Goal: Task Accomplishment & Management: Complete application form

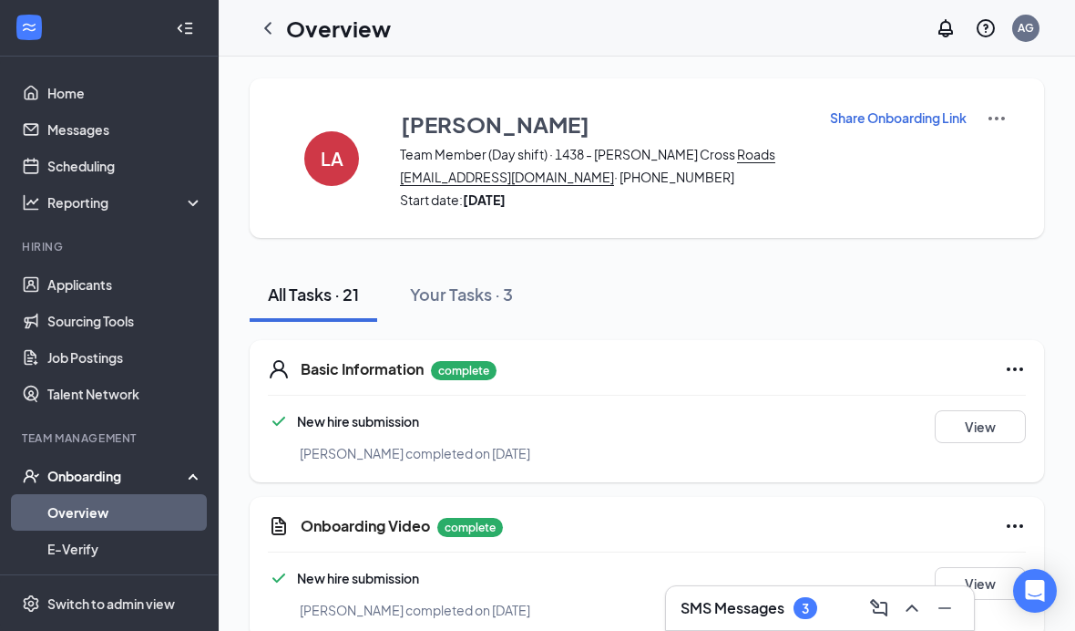
click at [138, 481] on div "Onboarding" at bounding box center [117, 476] width 140 height 18
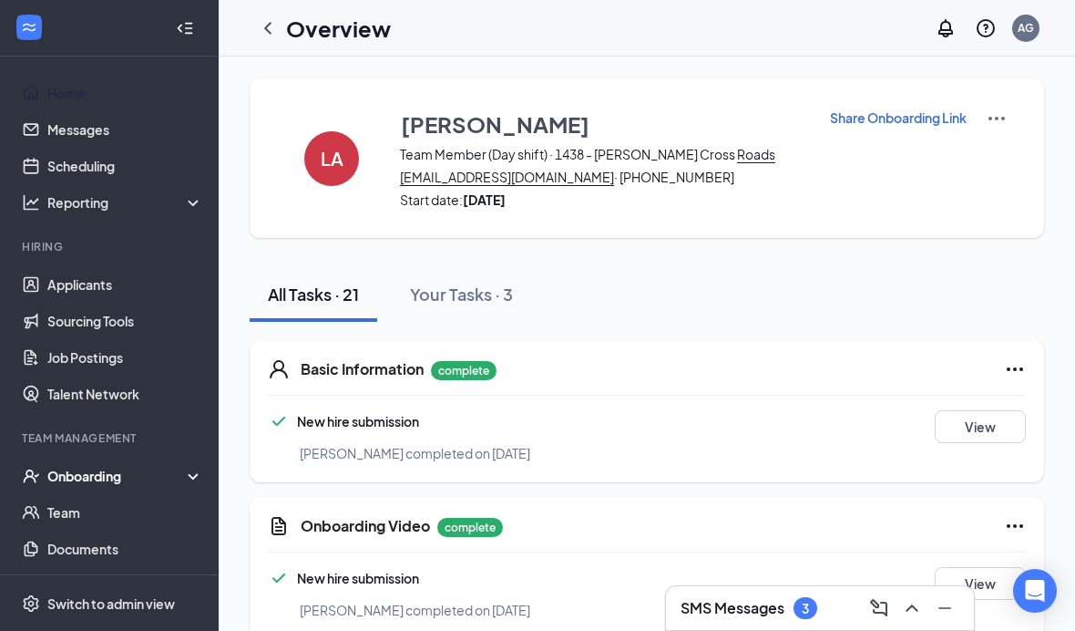
click at [102, 96] on link "Home" at bounding box center [125, 93] width 156 height 36
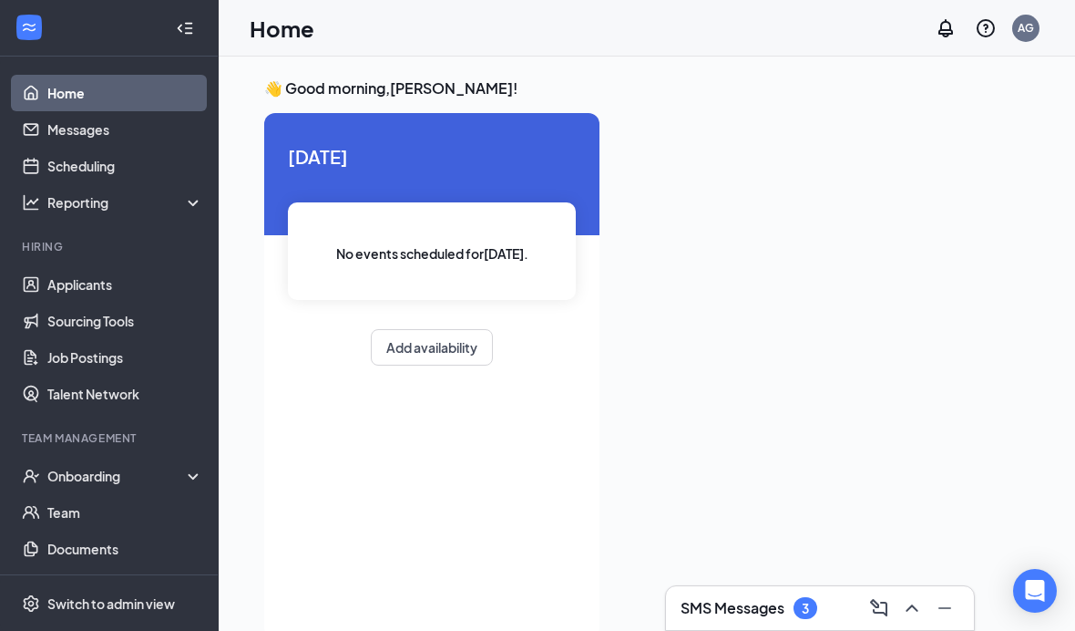
click at [133, 84] on link "Home" at bounding box center [125, 93] width 156 height 36
click at [122, 285] on link "Applicants" at bounding box center [125, 284] width 156 height 36
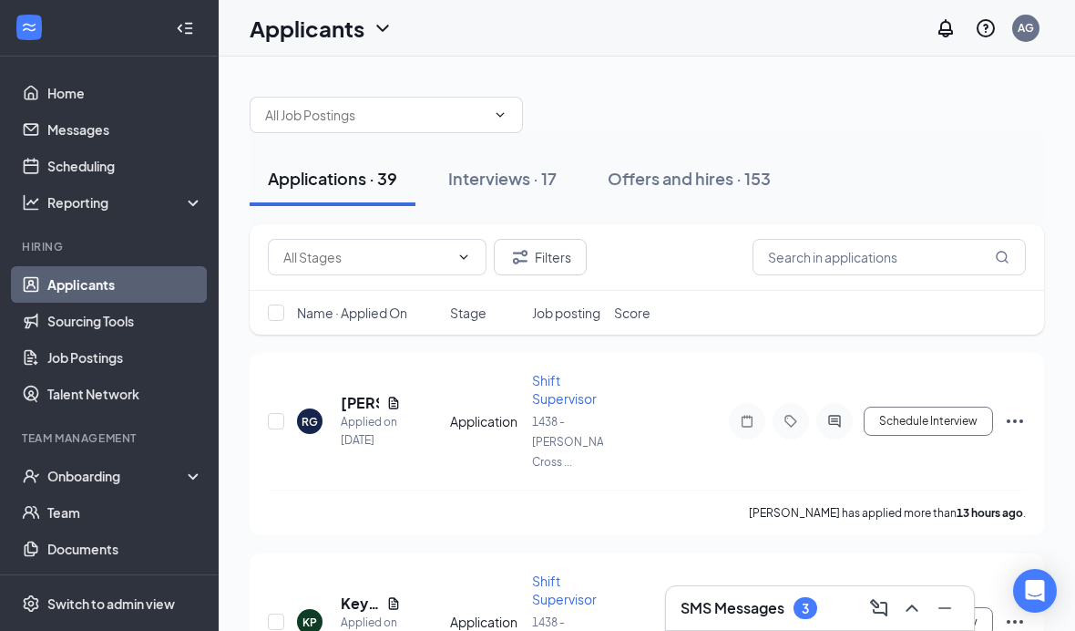
click at [527, 194] on button "Interviews · 17" at bounding box center [502, 178] width 145 height 55
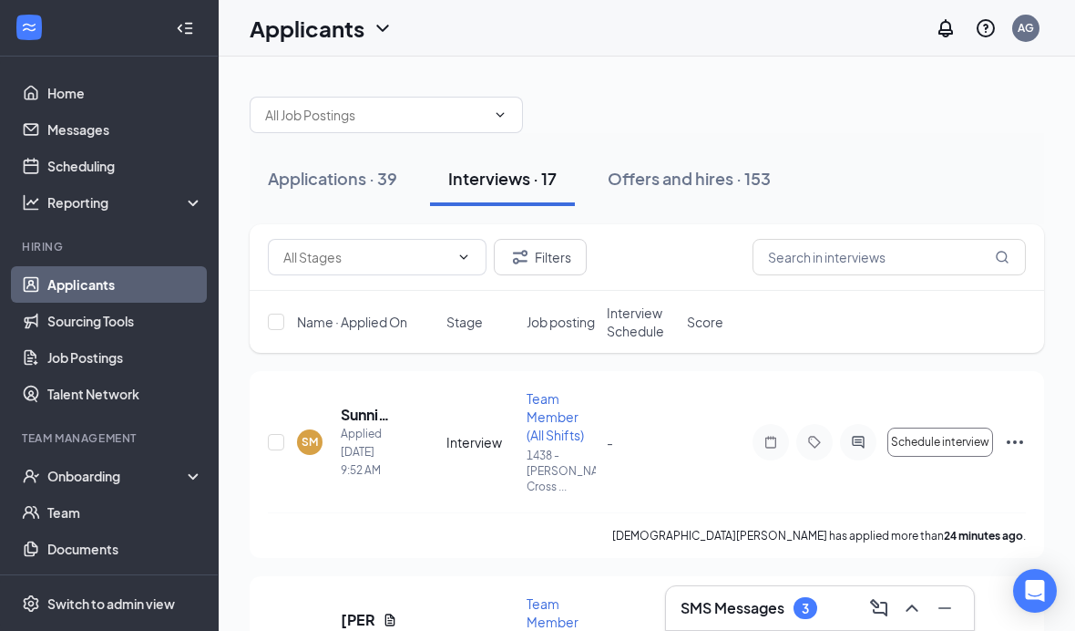
click at [949, 446] on span "Schedule interview" at bounding box center [940, 442] width 98 height 13
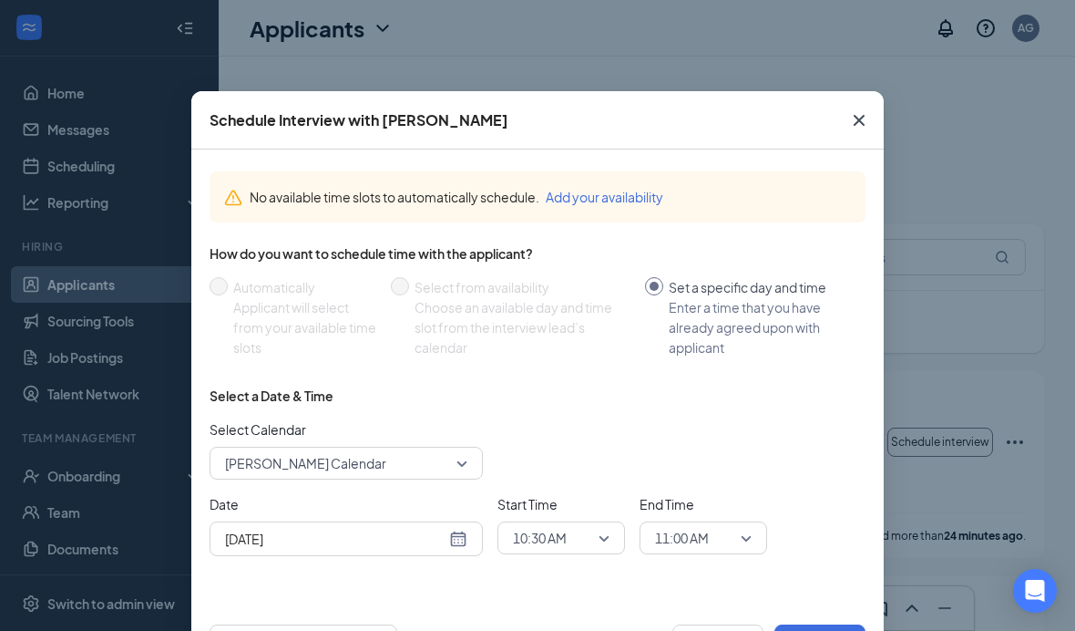
click at [606, 541] on span "10:30 AM" at bounding box center [561, 537] width 97 height 27
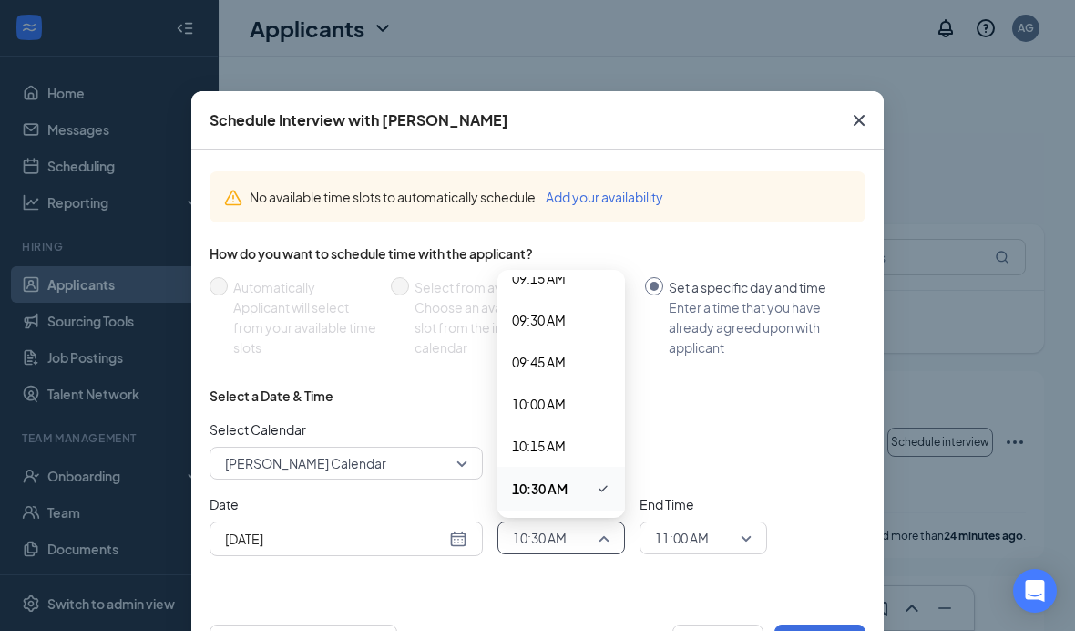
click at [579, 485] on span "10:30 AM" at bounding box center [561, 488] width 98 height 22
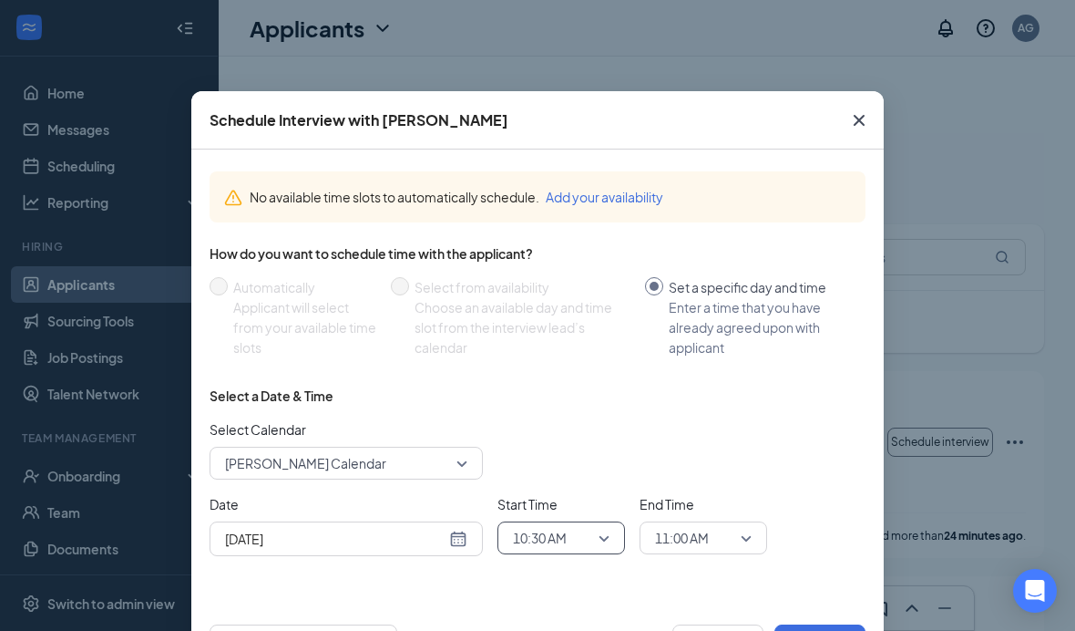
click at [738, 541] on span "11:00 AM" at bounding box center [703, 537] width 97 height 27
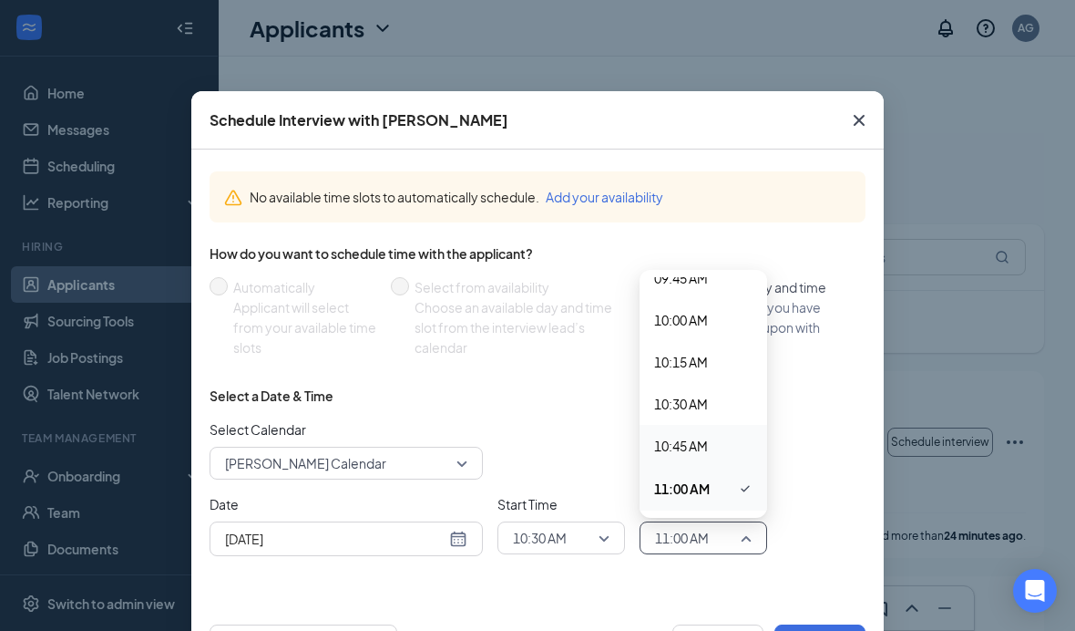
click at [700, 442] on span "10:45 AM" at bounding box center [681, 446] width 54 height 20
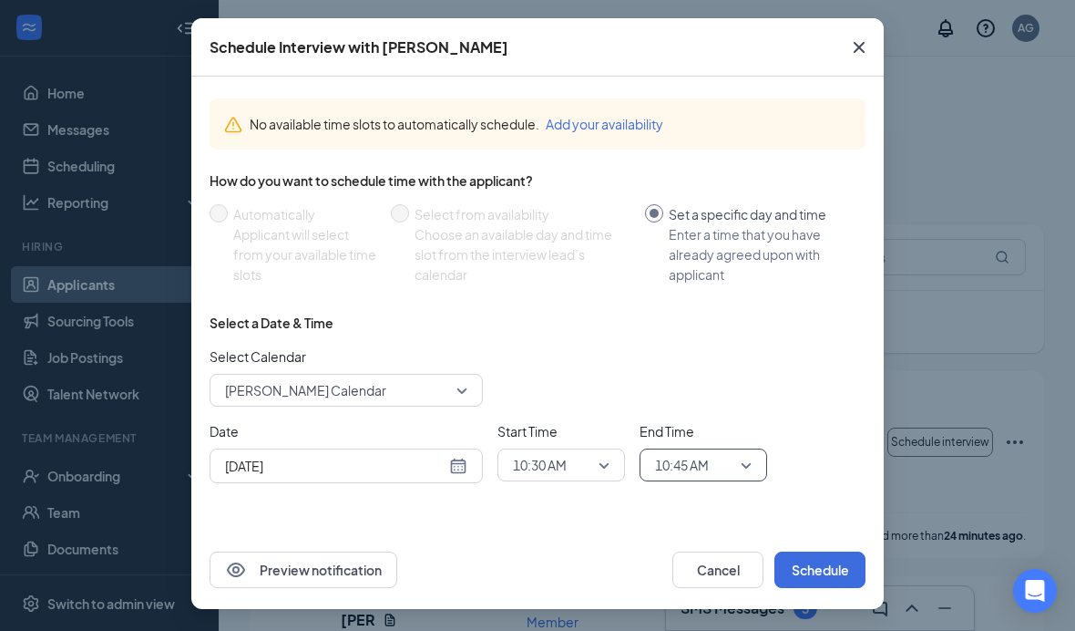
click at [818, 582] on button "Schedule" at bounding box center [819, 569] width 91 height 36
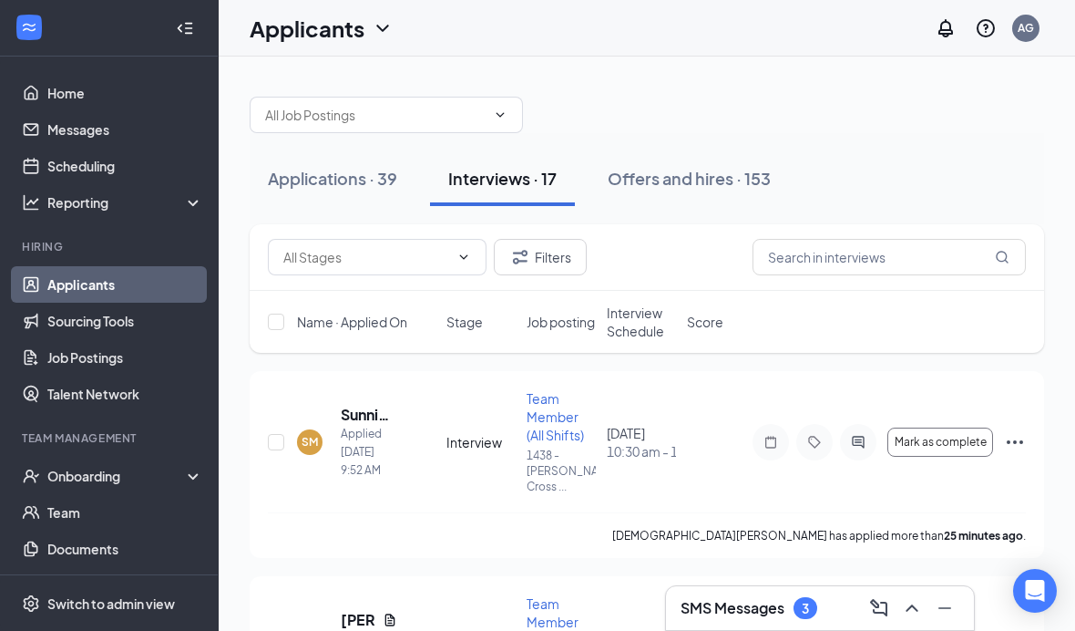
click at [559, 419] on span "Team Member (All Shifts)" at bounding box center [555, 416] width 57 height 53
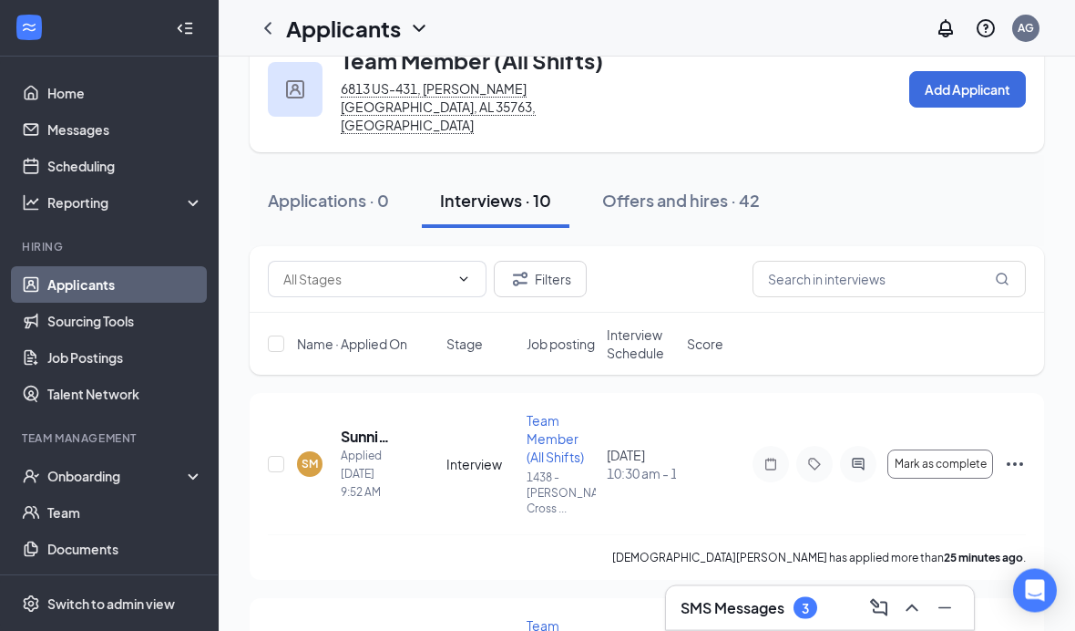
scroll to position [121, 0]
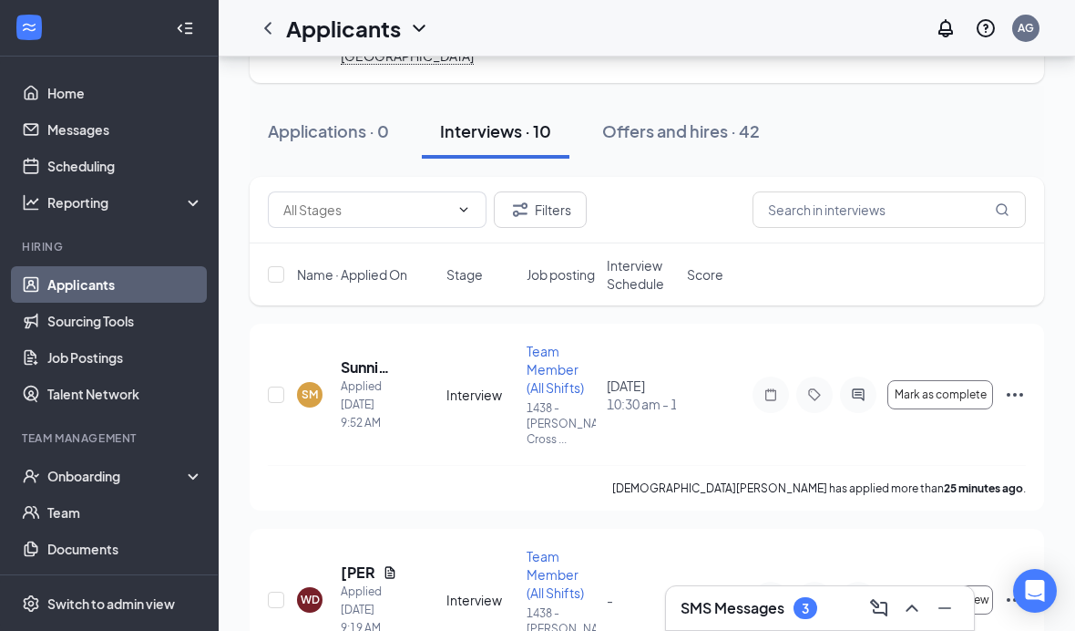
click at [549, 355] on span "Team Member (All Shifts)" at bounding box center [555, 369] width 57 height 53
click at [542, 349] on span "Team Member (All Shifts)" at bounding box center [555, 369] width 57 height 53
click at [547, 343] on span "Team Member (All Shifts)" at bounding box center [555, 369] width 57 height 53
click at [528, 364] on span "Team Member (All Shifts)" at bounding box center [555, 369] width 57 height 53
click at [1023, 384] on icon "Ellipses" at bounding box center [1015, 395] width 22 height 22
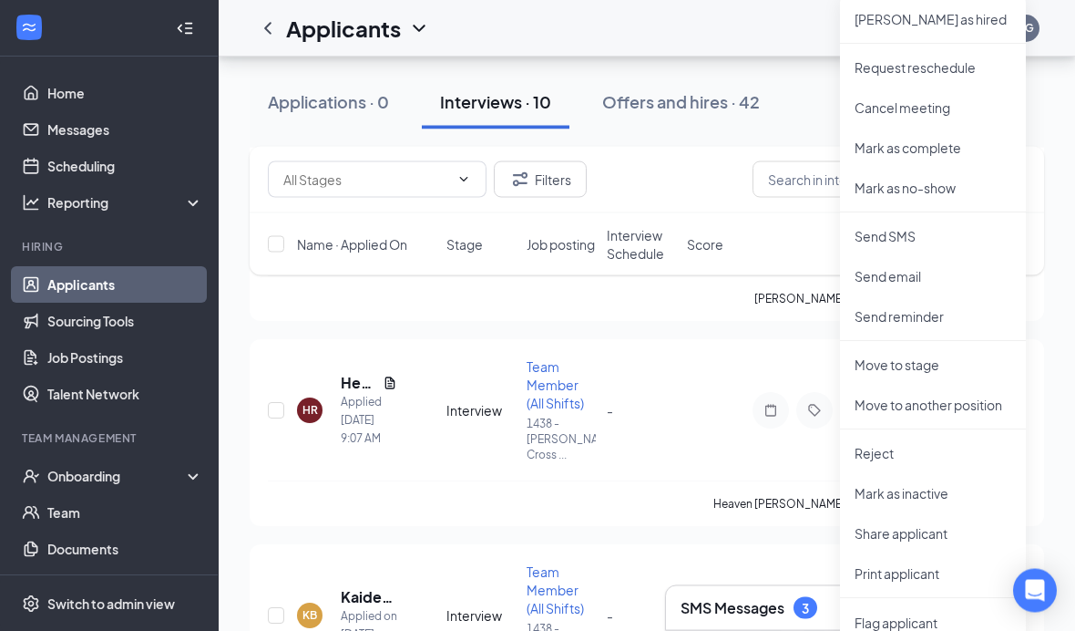
scroll to position [516, 0]
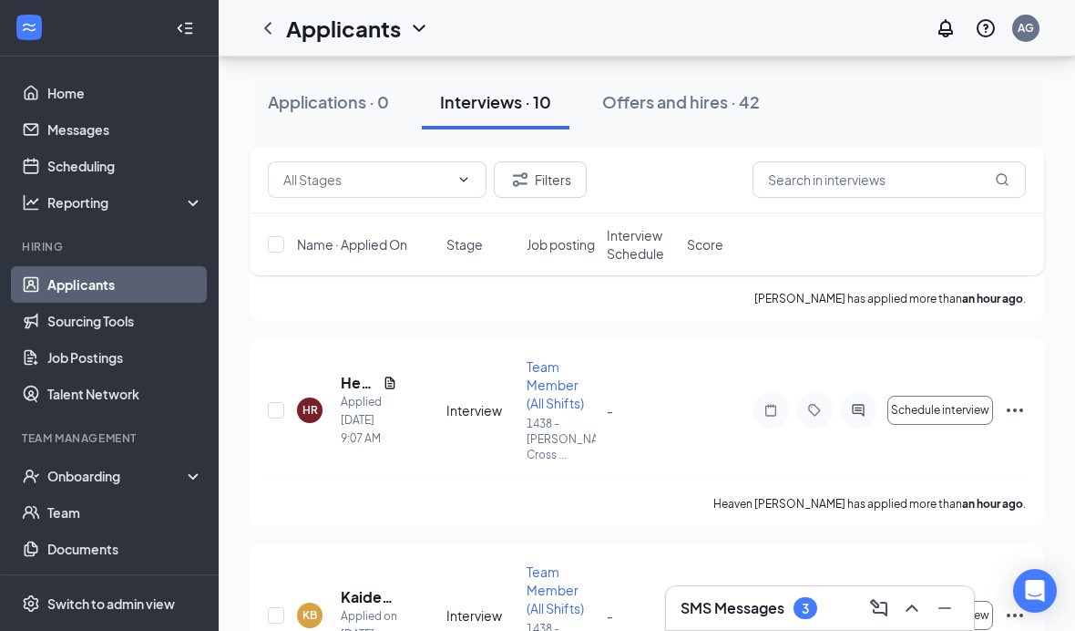
click at [553, 362] on span "Team Member (All Shifts)" at bounding box center [555, 384] width 57 height 53
click at [506, 99] on div "Interviews · 10" at bounding box center [495, 101] width 111 height 23
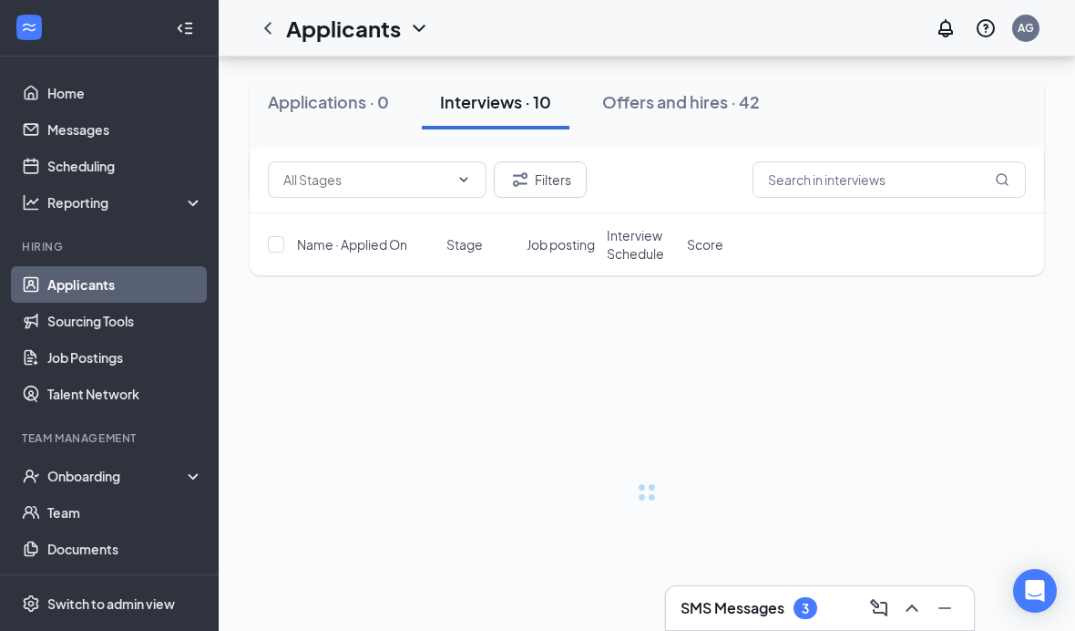
scroll to position [75, 0]
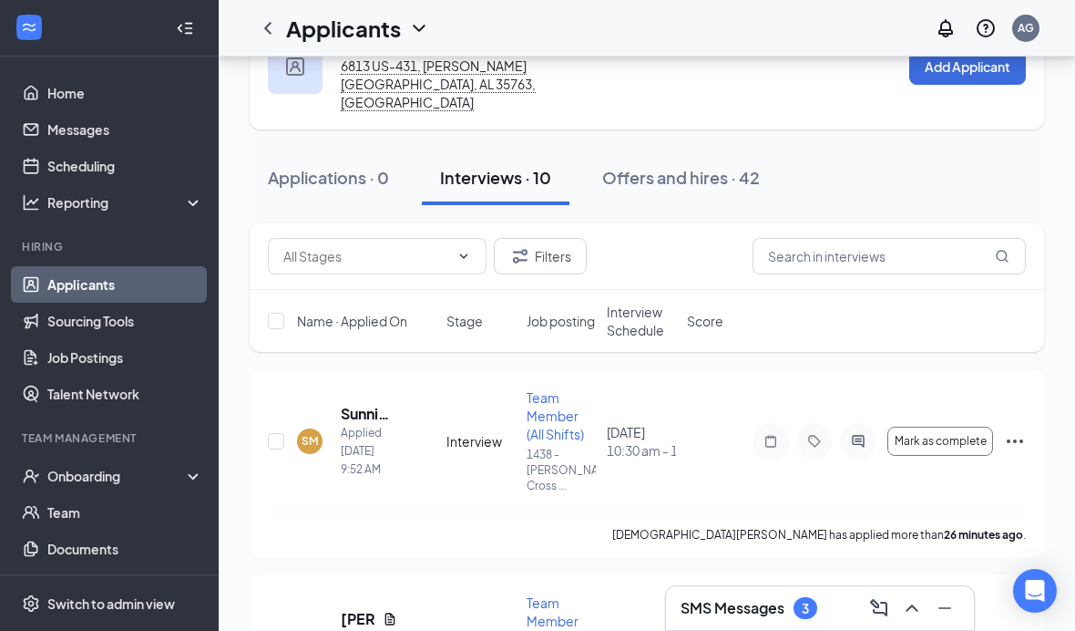
click at [566, 417] on span "Team Member (All Shifts)" at bounding box center [555, 415] width 57 height 53
click at [548, 394] on span "Team Member (All Shifts)" at bounding box center [555, 415] width 57 height 53
click at [550, 405] on div "Team Member (All Shifts)" at bounding box center [561, 415] width 69 height 55
click at [538, 405] on div "Team Member (All Shifts)" at bounding box center [561, 415] width 69 height 55
click at [383, 352] on div "Sunni Moon" at bounding box center [371, 359] width 76 height 30
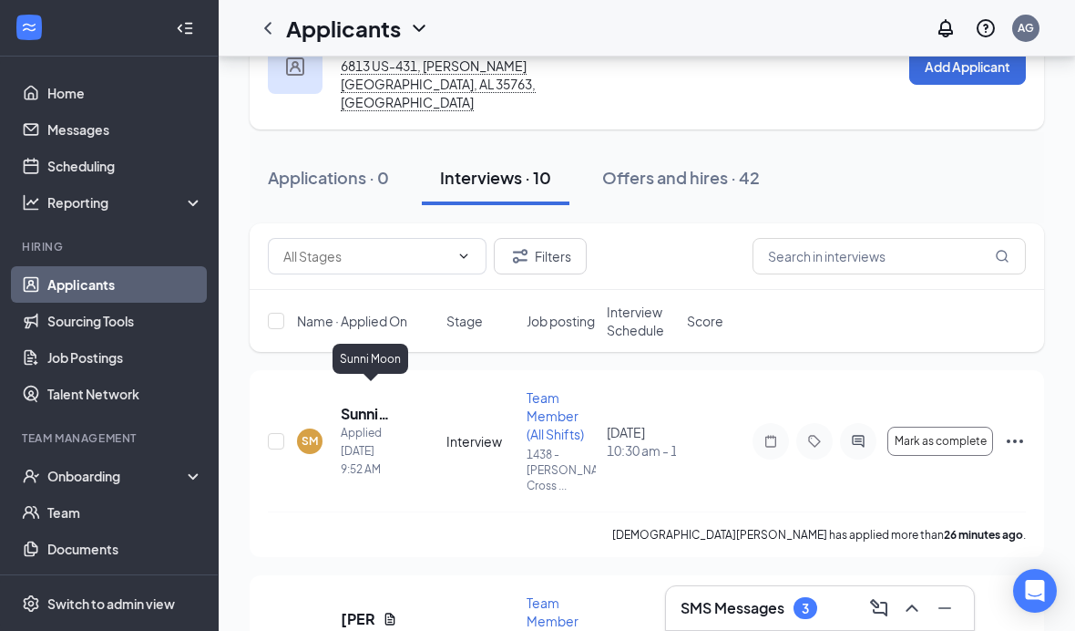
click at [383, 365] on div "Sunni Moon" at bounding box center [371, 359] width 76 height 30
click at [390, 358] on div "Sunni Moon" at bounding box center [371, 359] width 76 height 30
click at [571, 401] on span "Team Member (All Shifts)" at bounding box center [555, 415] width 57 height 53
click at [543, 401] on span "Team Member (All Shifts)" at bounding box center [555, 415] width 57 height 53
click at [550, 418] on span "Team Member (All Shifts)" at bounding box center [555, 415] width 57 height 53
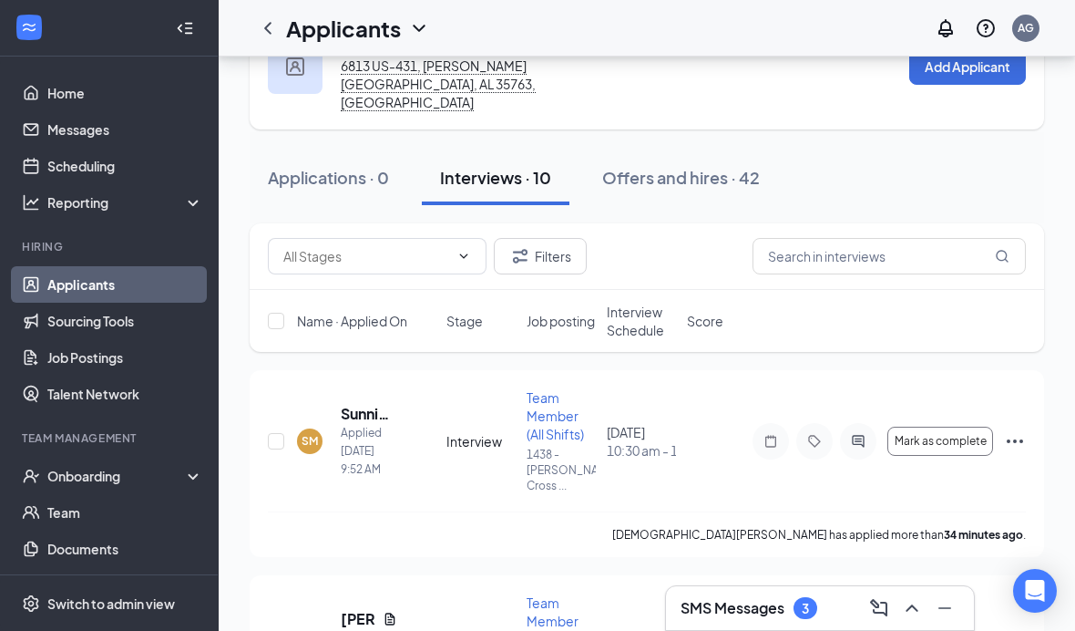
click at [918, 603] on icon "ChevronUp" at bounding box center [912, 608] width 22 height 22
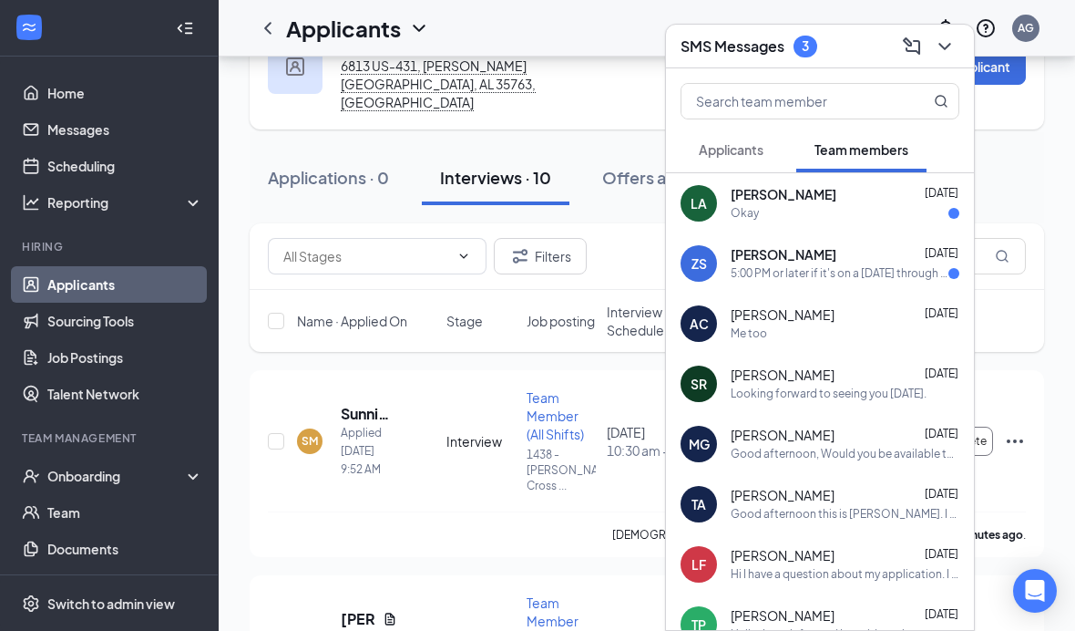
click at [952, 43] on icon "ChevronDown" at bounding box center [945, 47] width 22 height 22
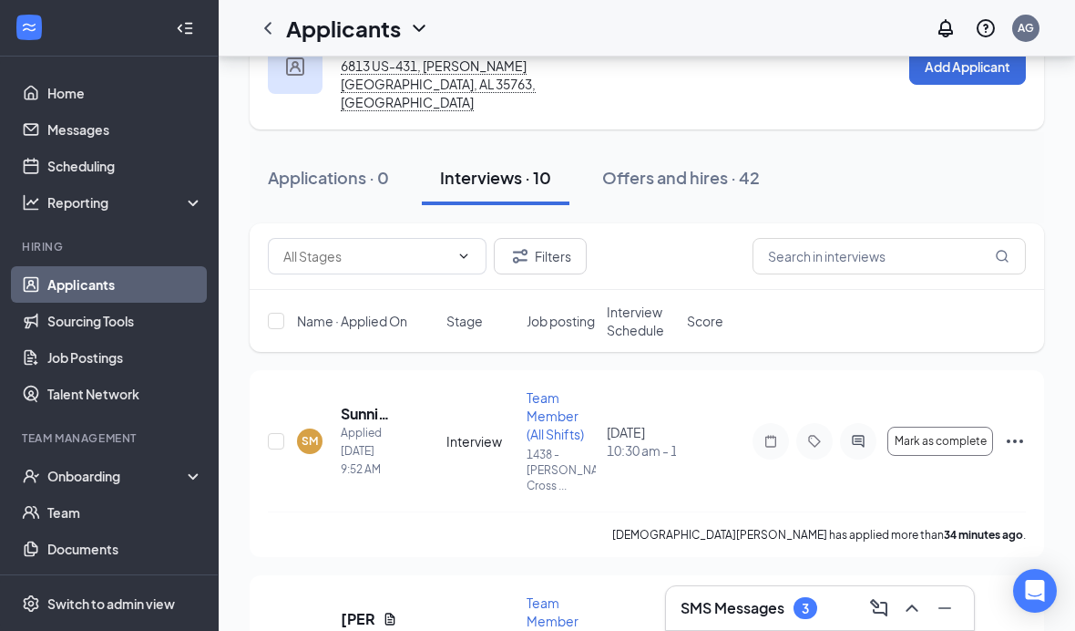
click at [1008, 430] on icon "Ellipses" at bounding box center [1015, 441] width 22 height 22
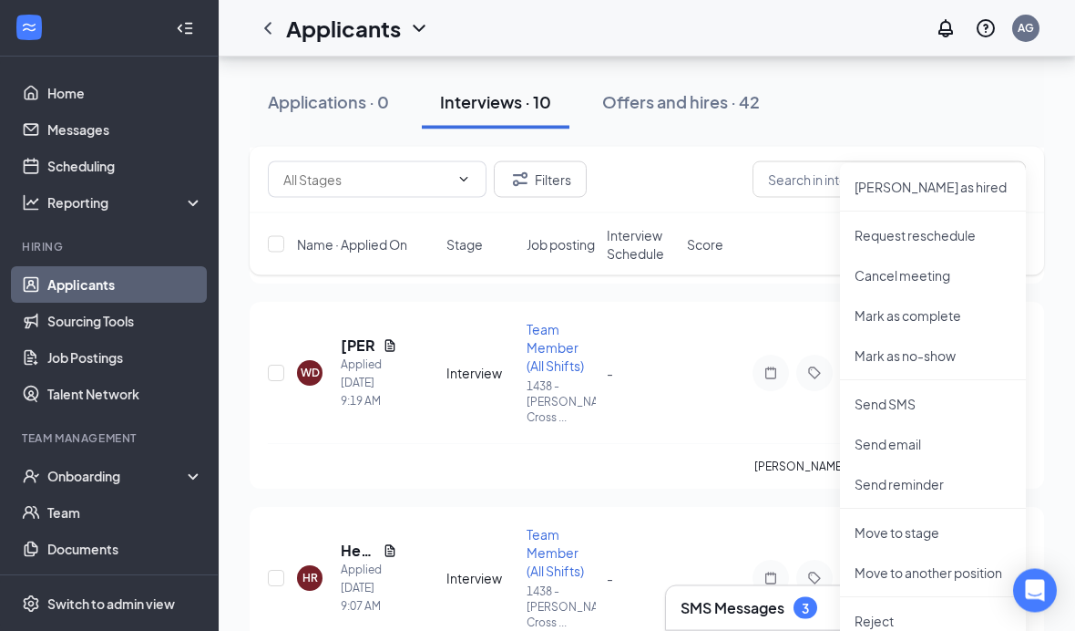
scroll to position [351, 0]
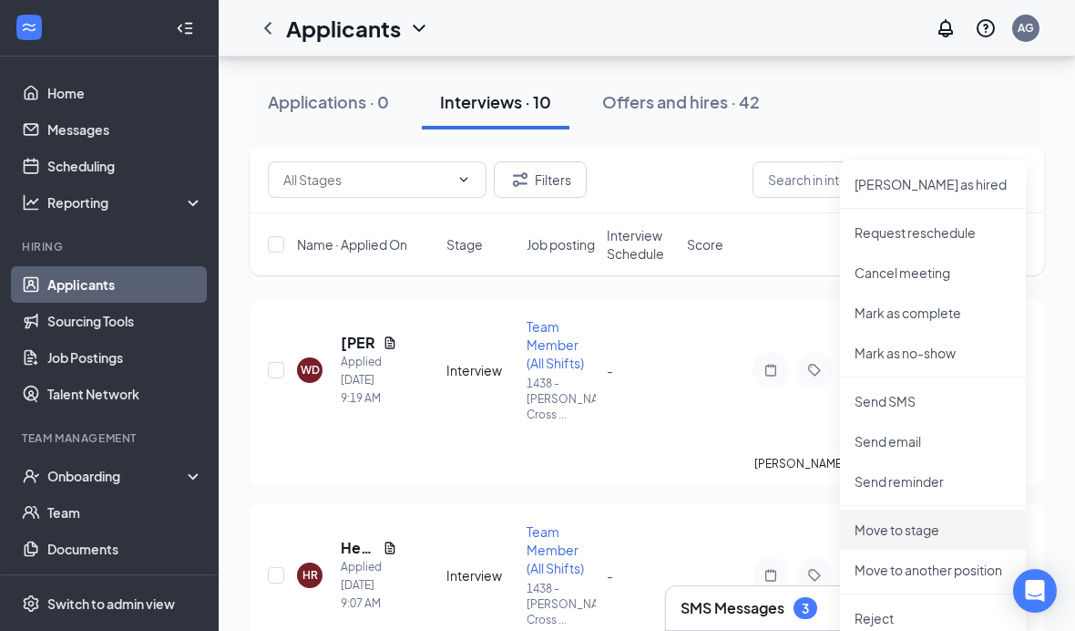
click at [942, 528] on p "Move to stage" at bounding box center [933, 529] width 157 height 18
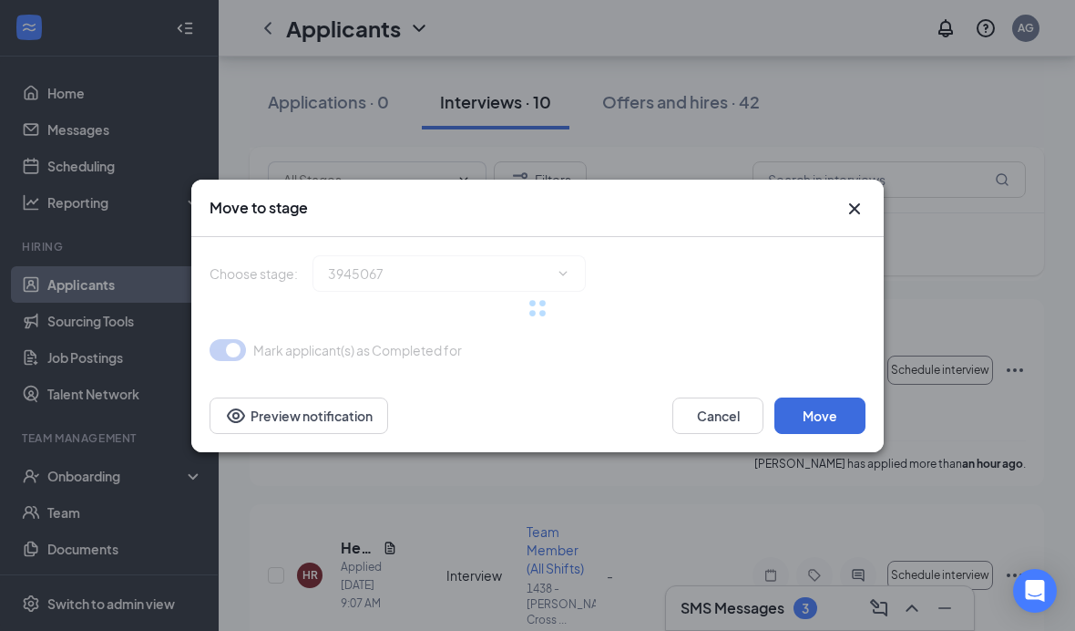
type input "Ready To Onboard (final stage)"
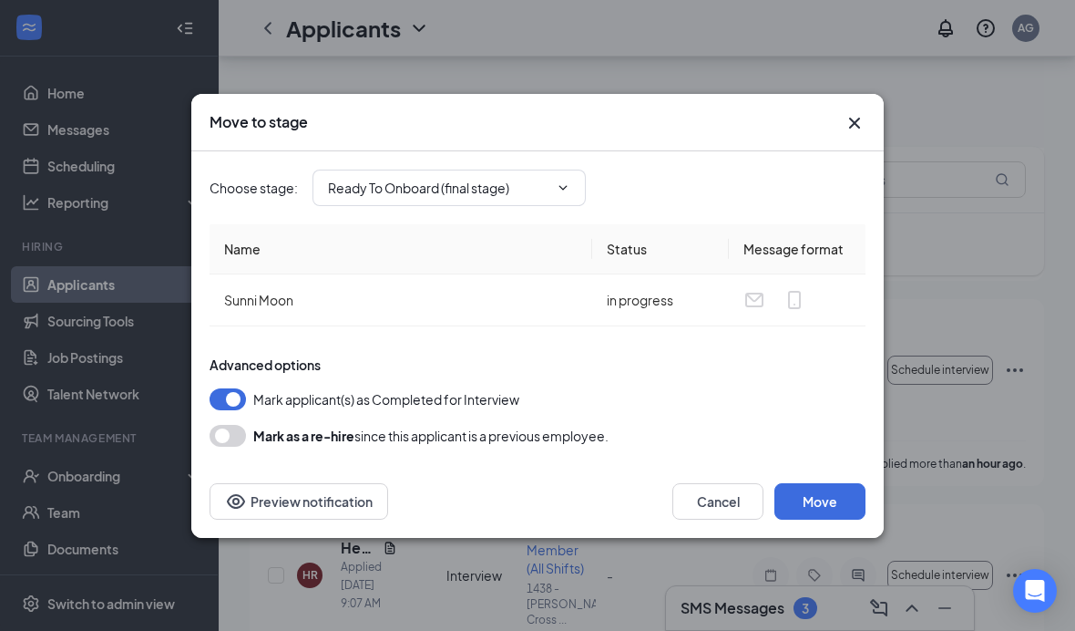
click at [827, 519] on button "Move" at bounding box center [819, 501] width 91 height 36
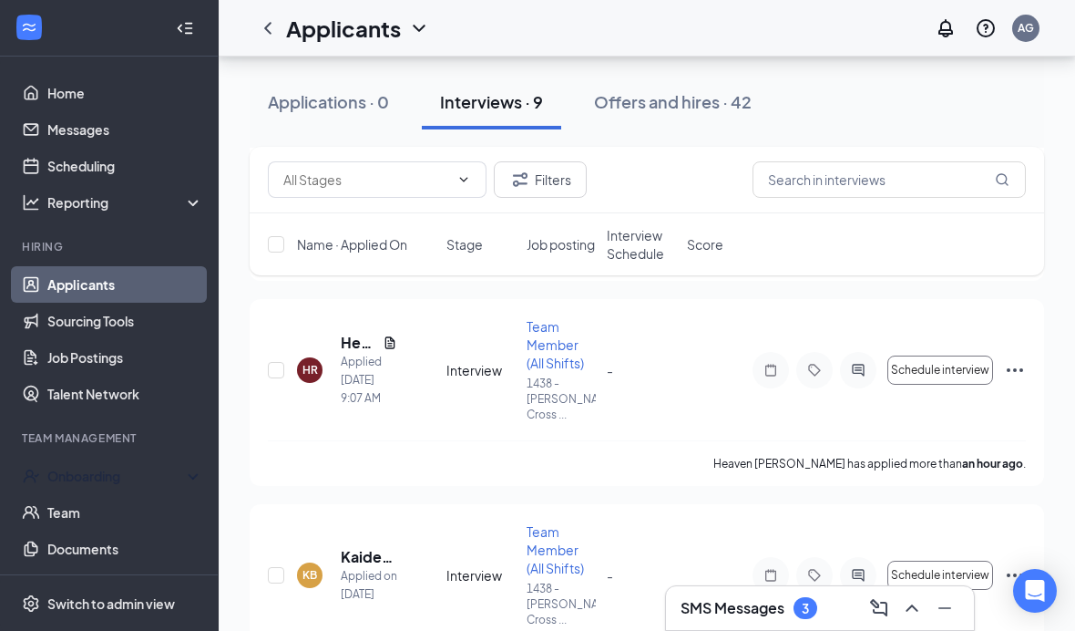
click at [125, 485] on div "Onboarding" at bounding box center [117, 476] width 140 height 18
click at [129, 517] on link "Overview" at bounding box center [125, 512] width 156 height 36
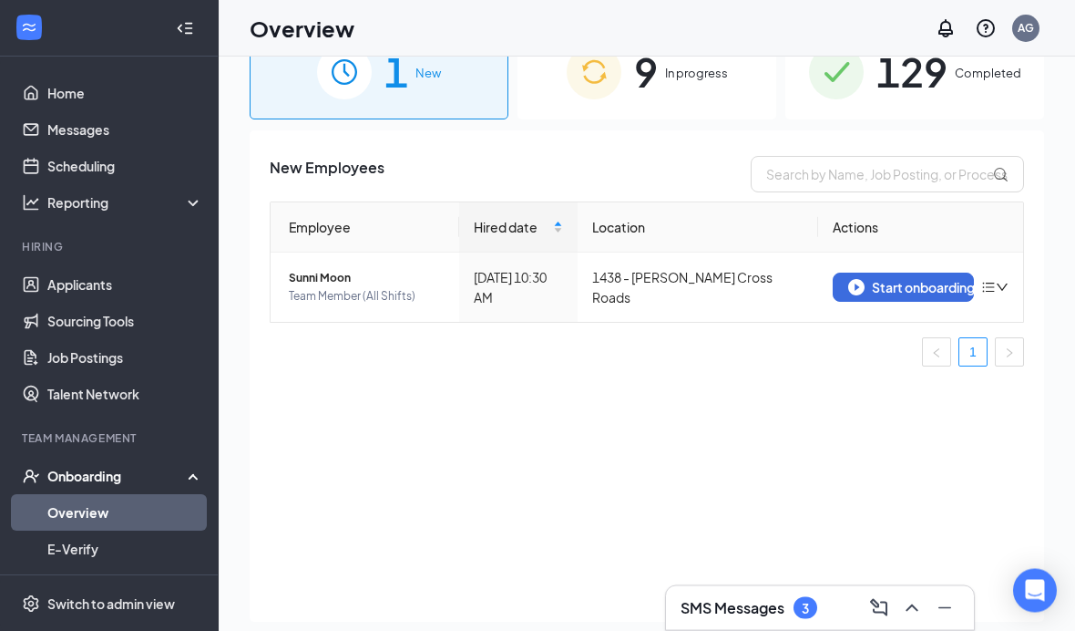
scroll to position [32, 0]
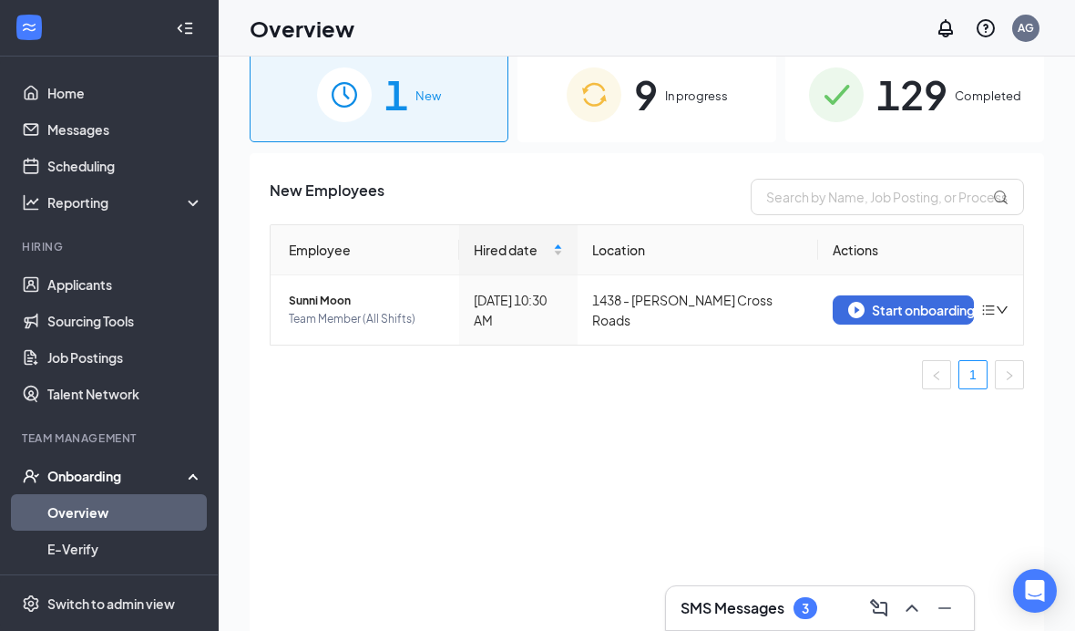
click at [907, 307] on div "Start onboarding" at bounding box center [903, 310] width 110 height 16
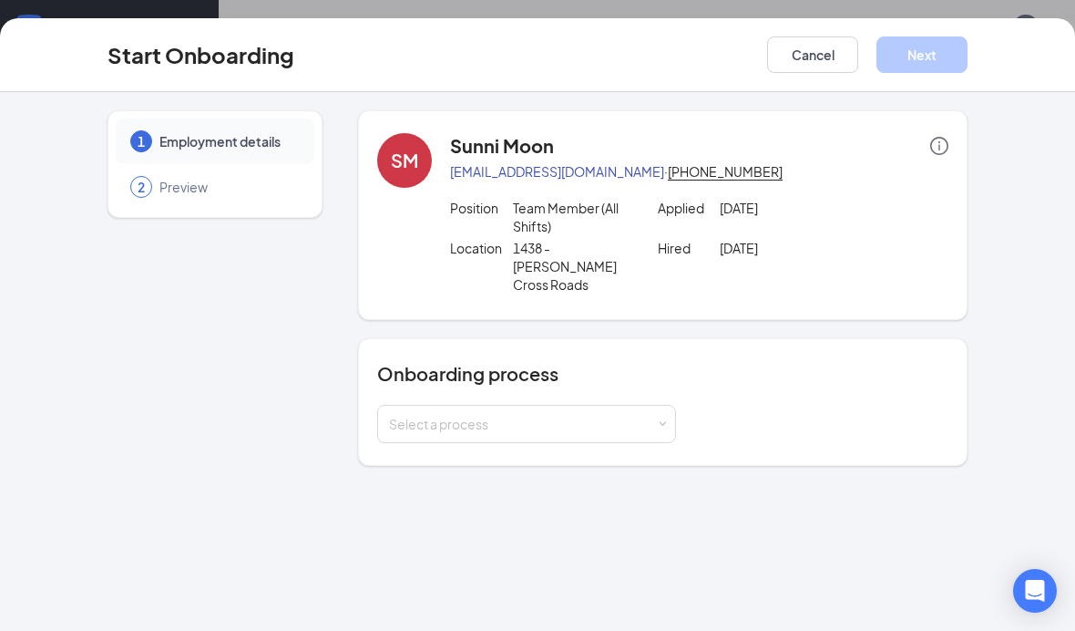
click at [649, 415] on div "Select a process" at bounding box center [522, 424] width 267 height 18
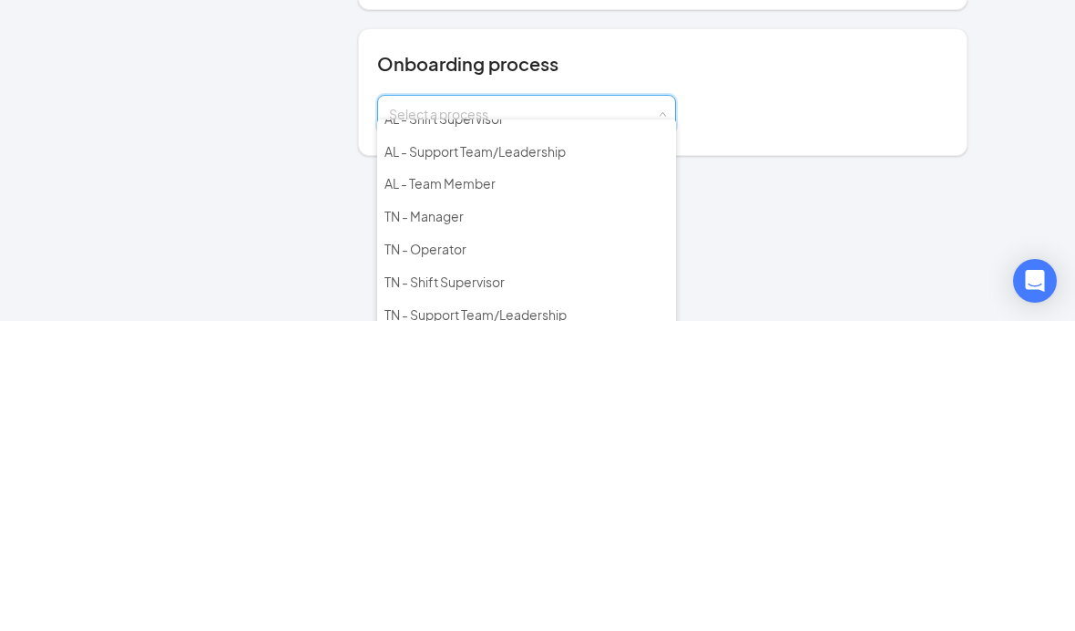
scroll to position [157, 0]
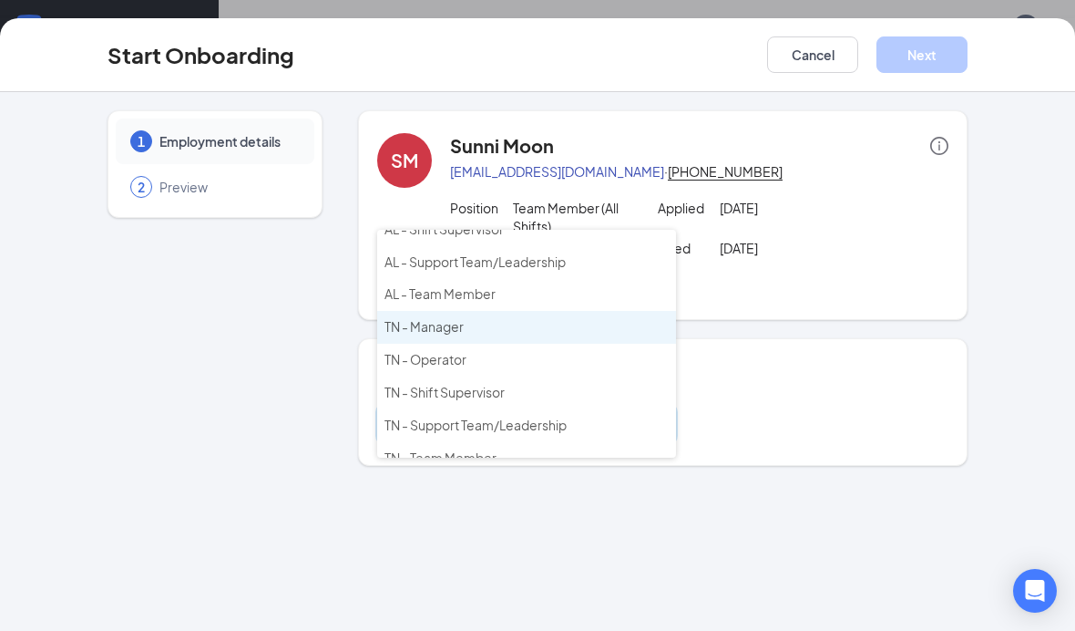
click at [580, 442] on li "TN - Team Member" at bounding box center [526, 458] width 299 height 33
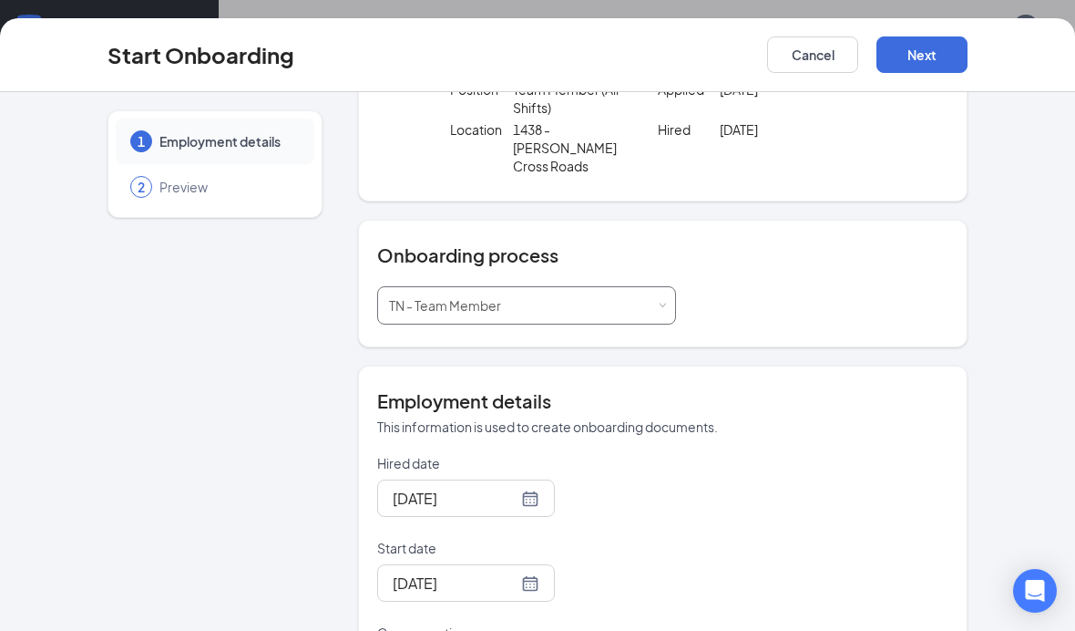
scroll to position [119, 0]
click at [648, 290] on div "Select a process TN - Team Member" at bounding box center [526, 304] width 275 height 36
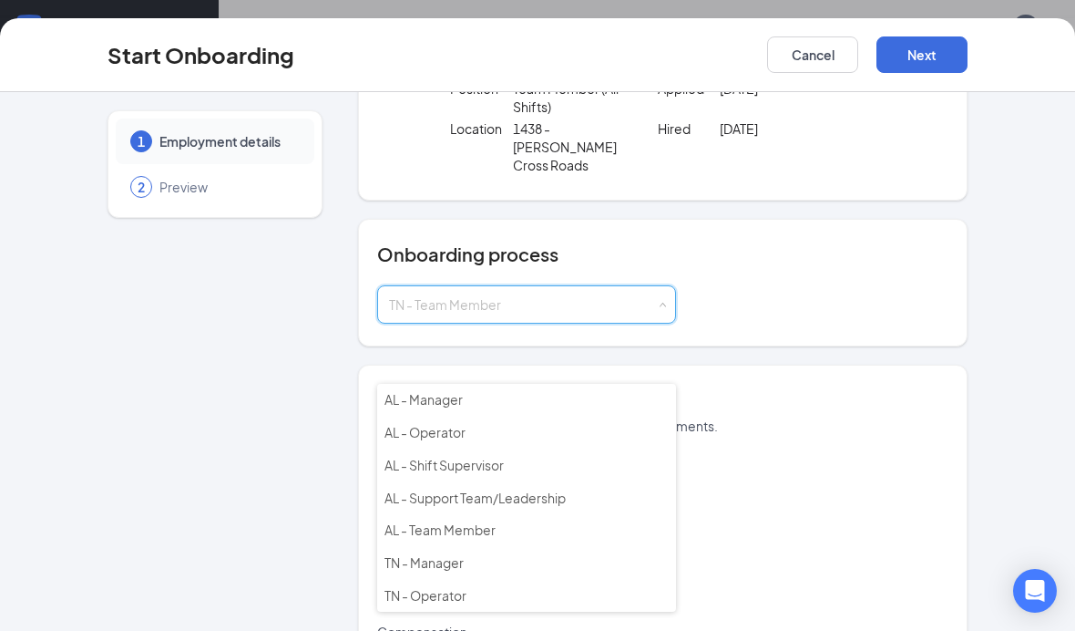
scroll to position [0, 0]
click at [497, 514] on li "AL - Team Member" at bounding box center [526, 530] width 299 height 33
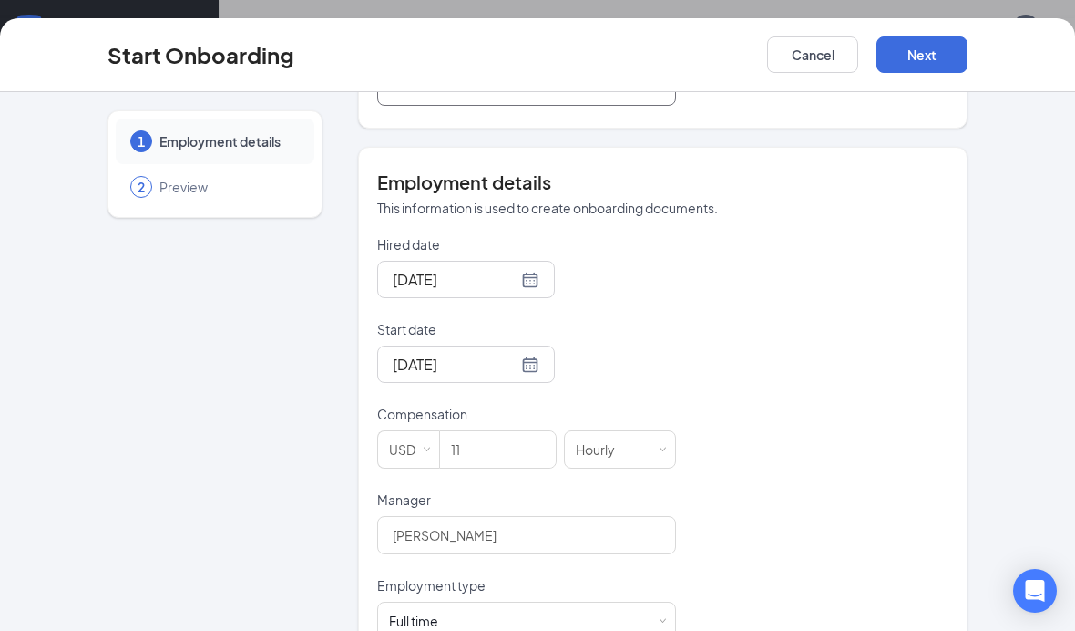
scroll to position [338, 0]
click at [516, 438] on input "11" at bounding box center [498, 448] width 116 height 36
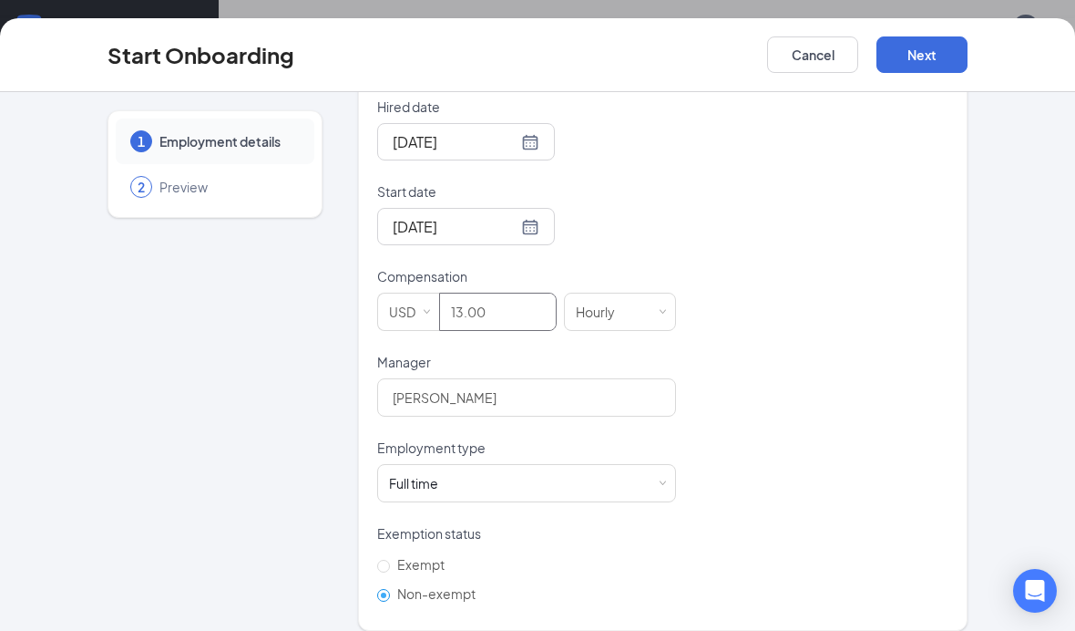
scroll to position [473, 0]
click at [555, 467] on div "Full time Works 30+ hours per week and is reasonably expected to work" at bounding box center [526, 485] width 275 height 36
type input "13"
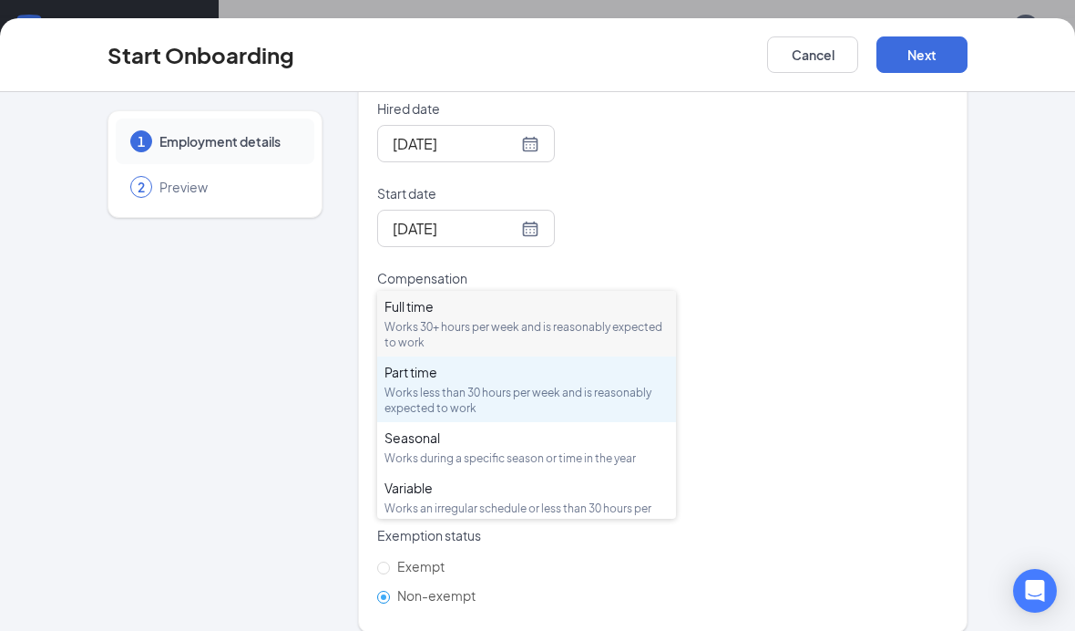
click at [559, 385] on div "Works less than 30 hours per week and is reasonably expected to work" at bounding box center [527, 400] width 284 height 31
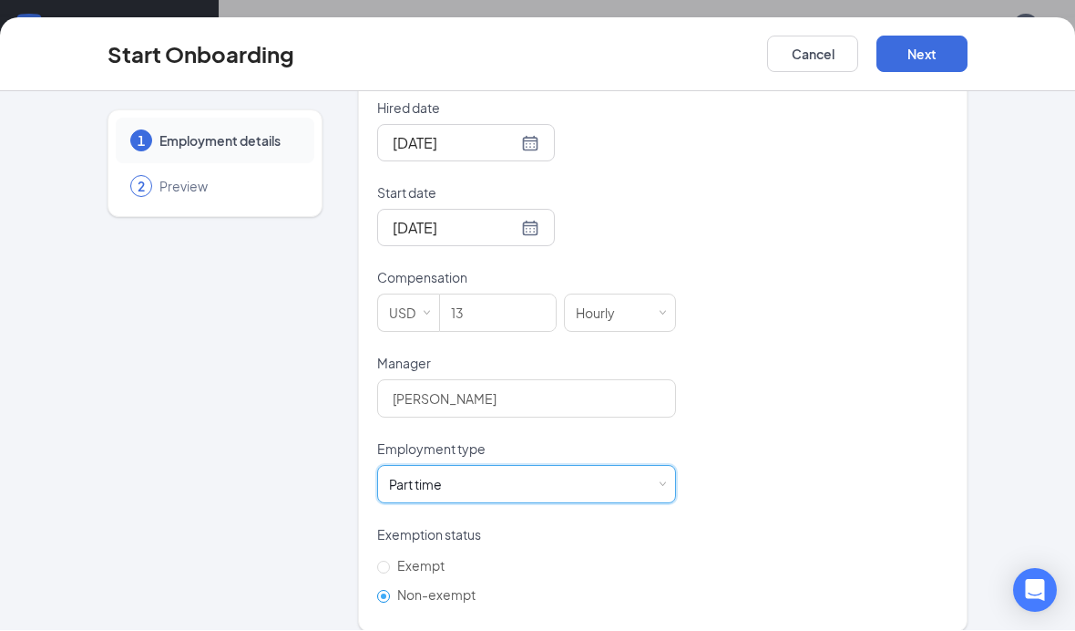
click at [933, 47] on button "Next" at bounding box center [922, 54] width 91 height 36
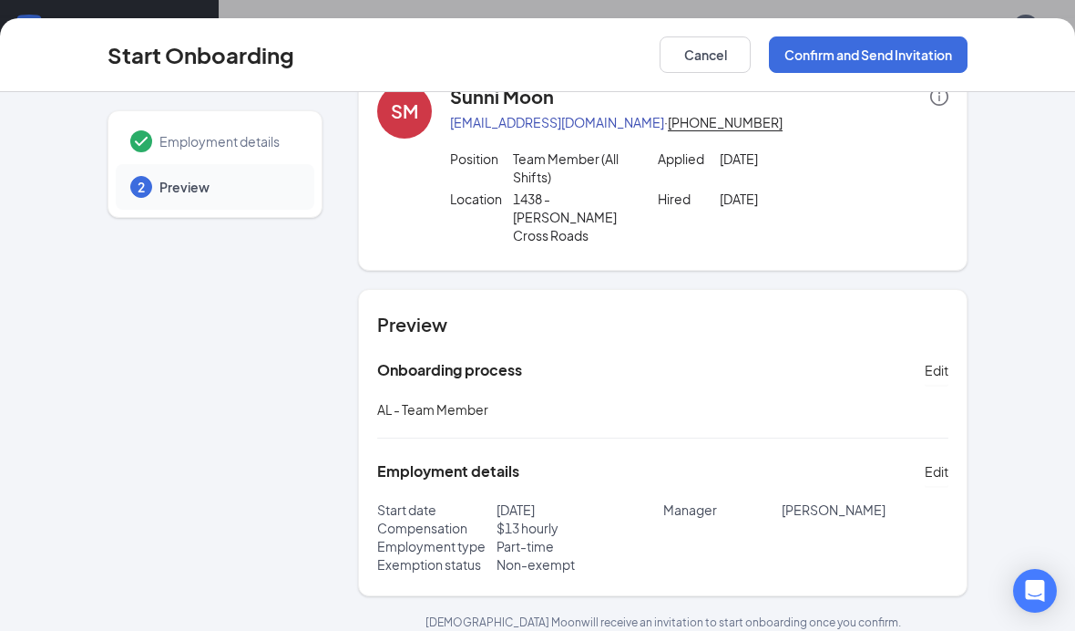
scroll to position [48, 0]
click at [909, 51] on button "Confirm and Send Invitation" at bounding box center [868, 54] width 199 height 36
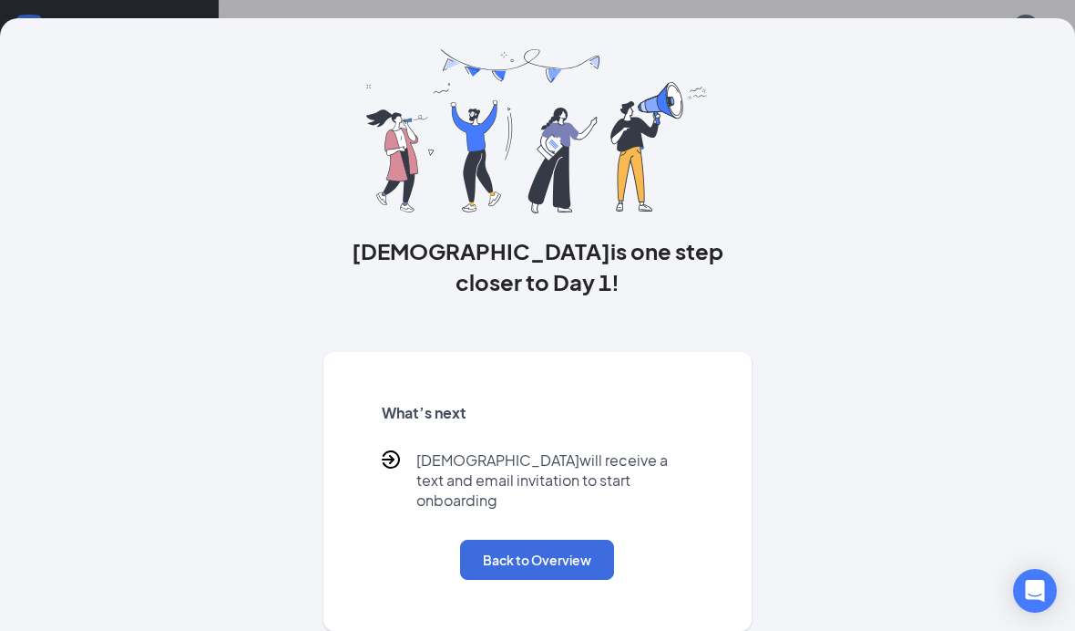
scroll to position [0, 0]
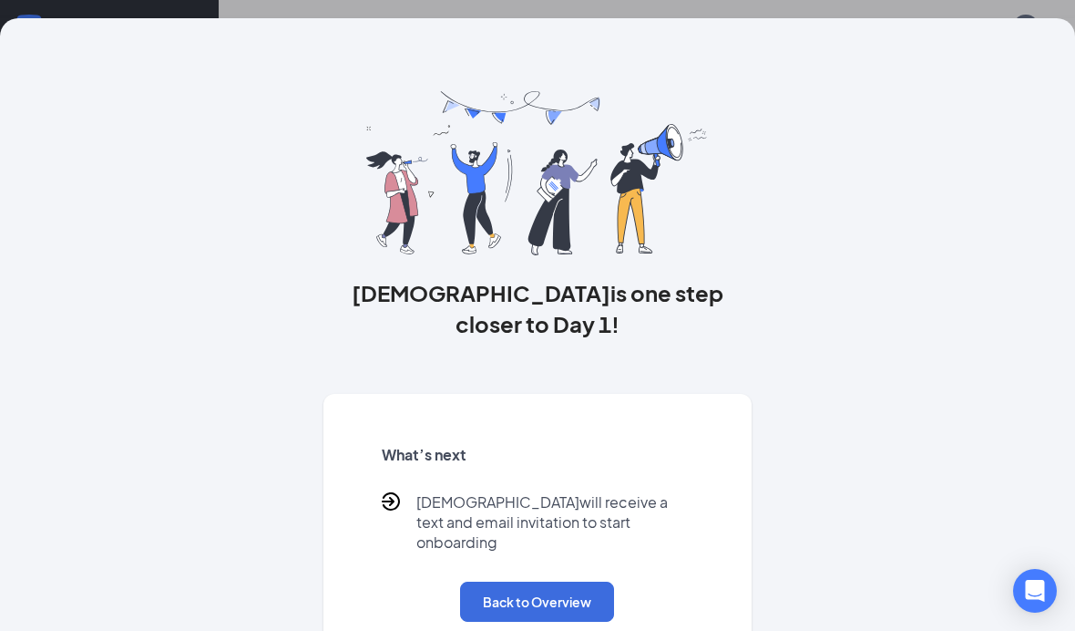
click at [540, 581] on button "Back to Overview" at bounding box center [537, 601] width 154 height 40
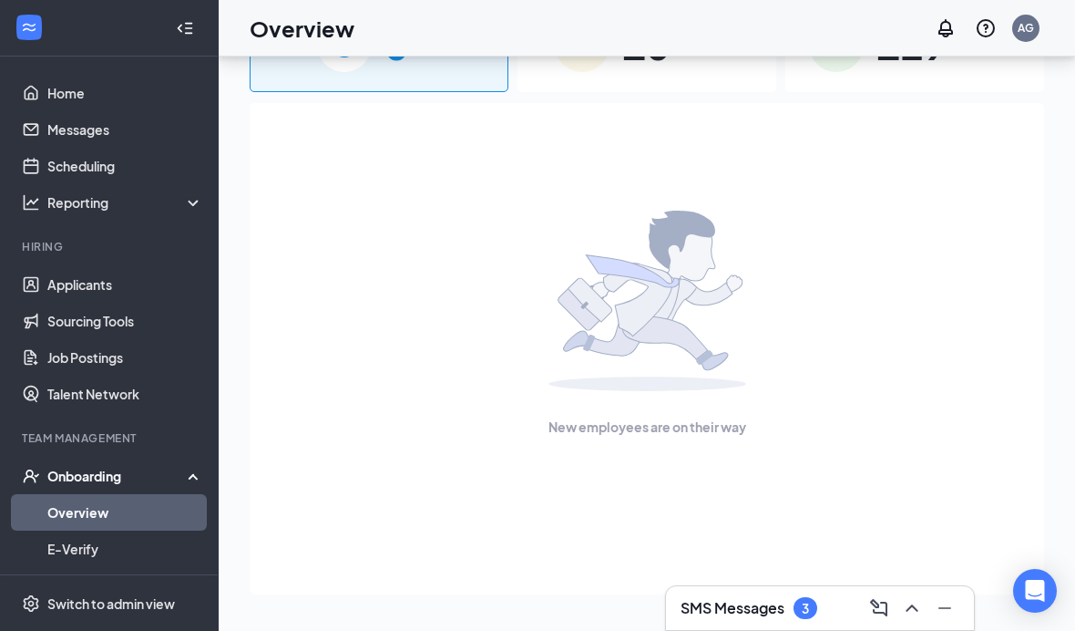
click at [916, 602] on icon "ChevronUp" at bounding box center [912, 608] width 22 height 22
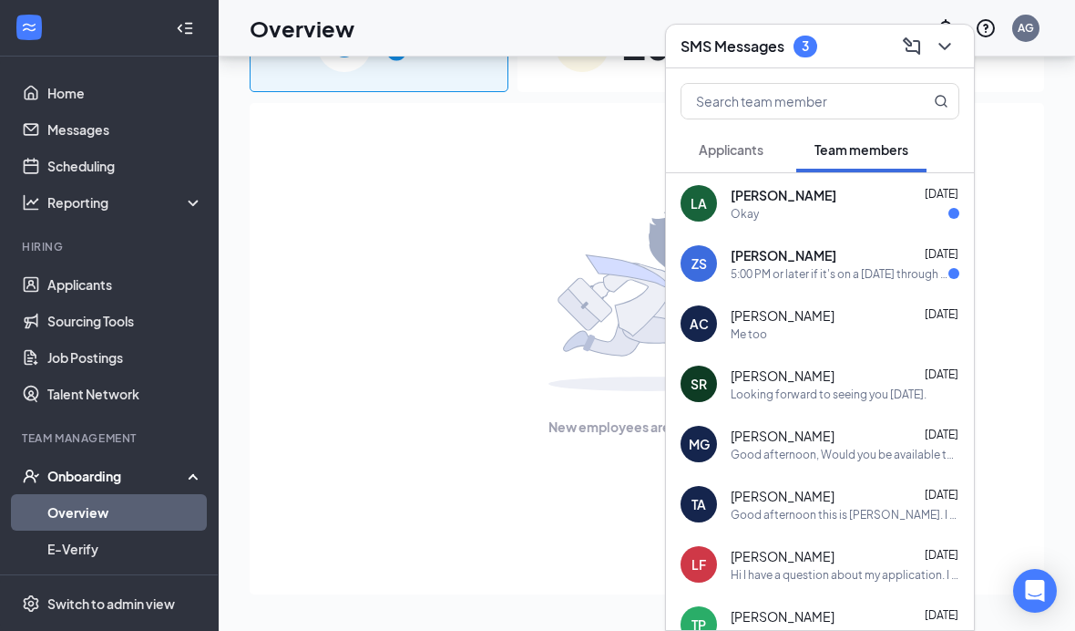
click at [952, 47] on icon "ChevronDown" at bounding box center [945, 47] width 22 height 22
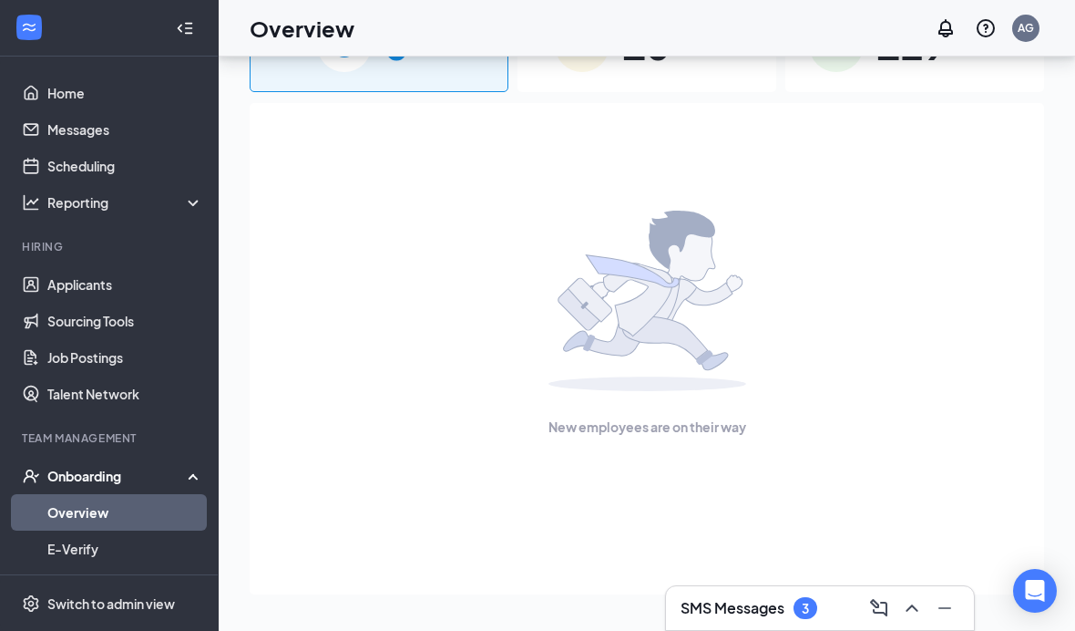
scroll to position [157, 0]
click at [65, 266] on link "Applicants" at bounding box center [125, 284] width 156 height 36
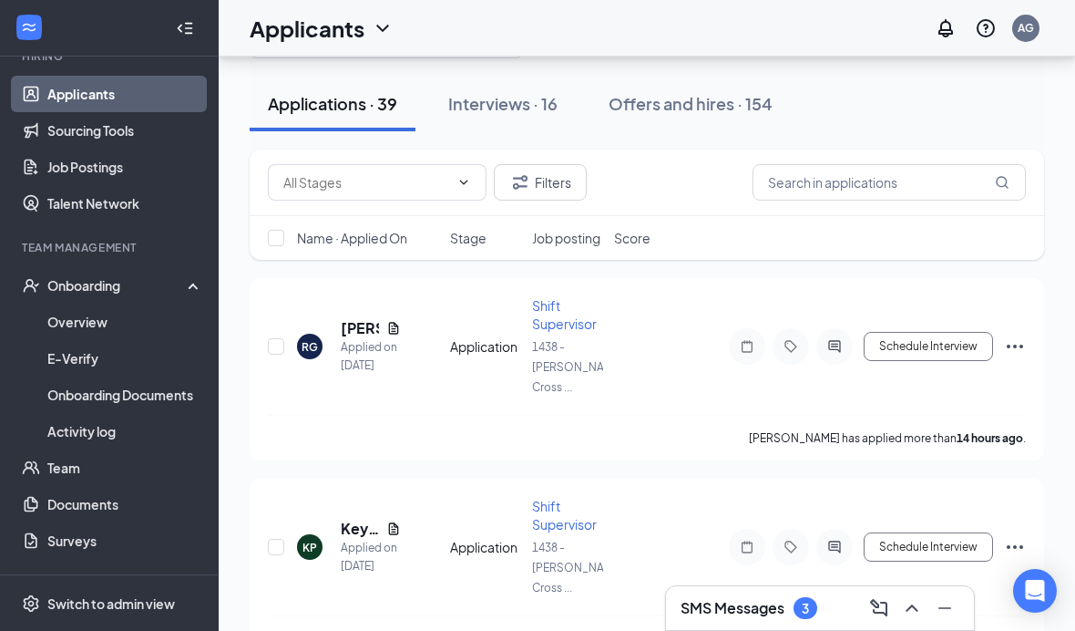
scroll to position [190, 0]
click at [61, 472] on link "Team" at bounding box center [125, 468] width 156 height 36
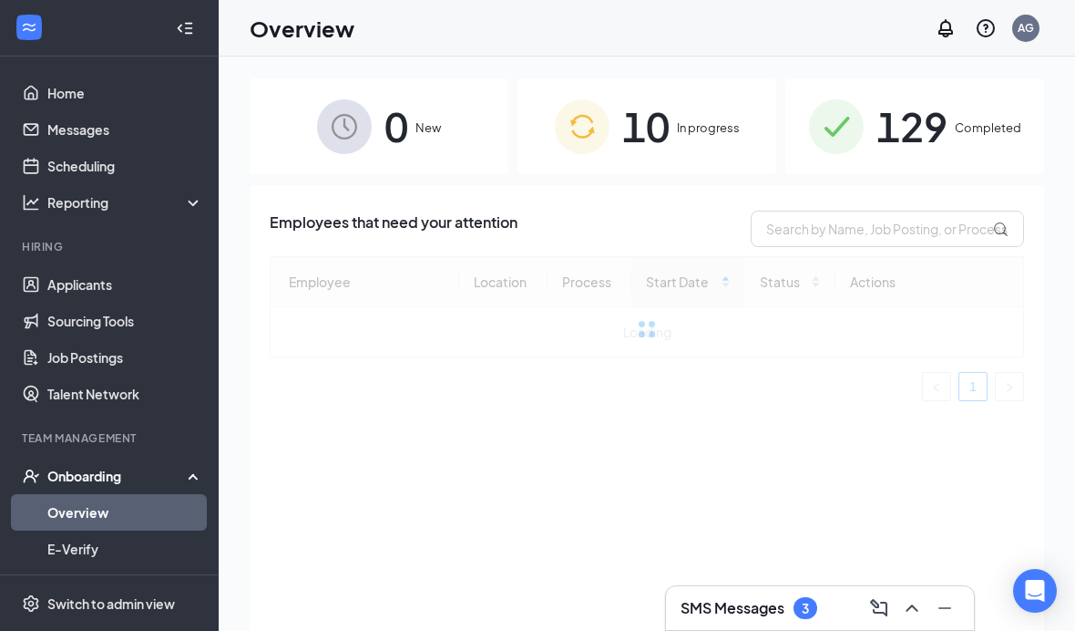
click at [888, 151] on span "129" at bounding box center [912, 126] width 71 height 63
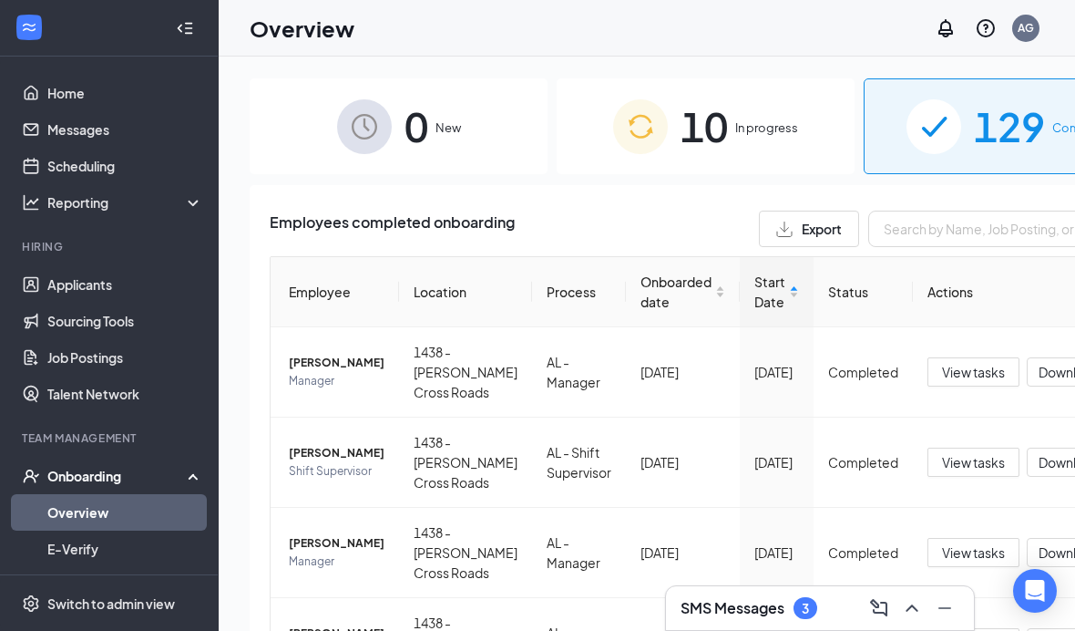
click at [318, 368] on span "[PERSON_NAME]" at bounding box center [337, 363] width 96 height 18
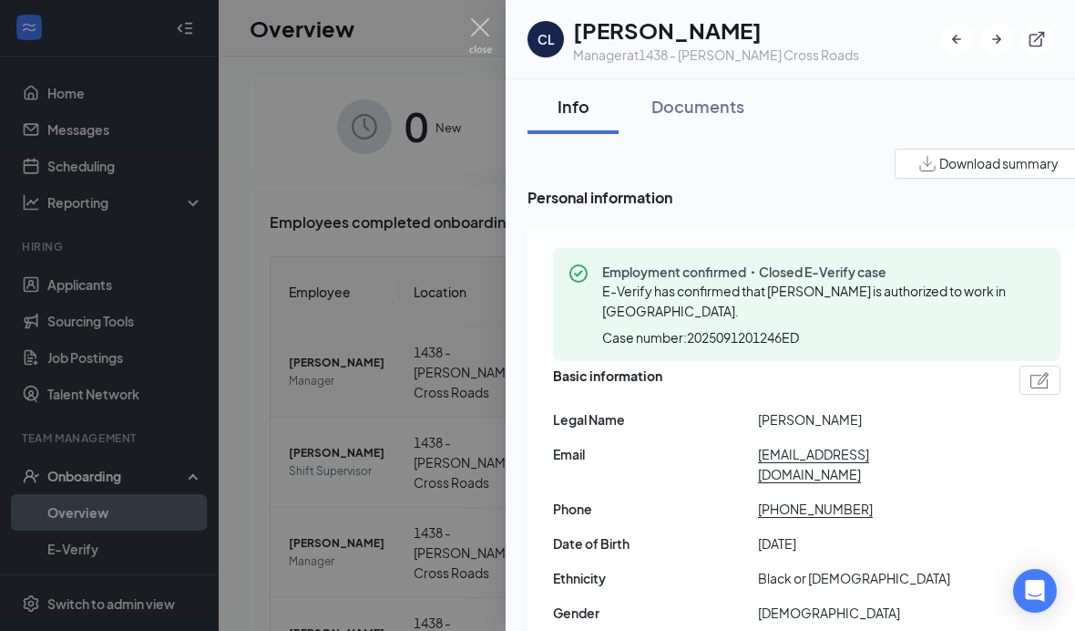
click at [684, 99] on div "Documents" at bounding box center [697, 106] width 93 height 23
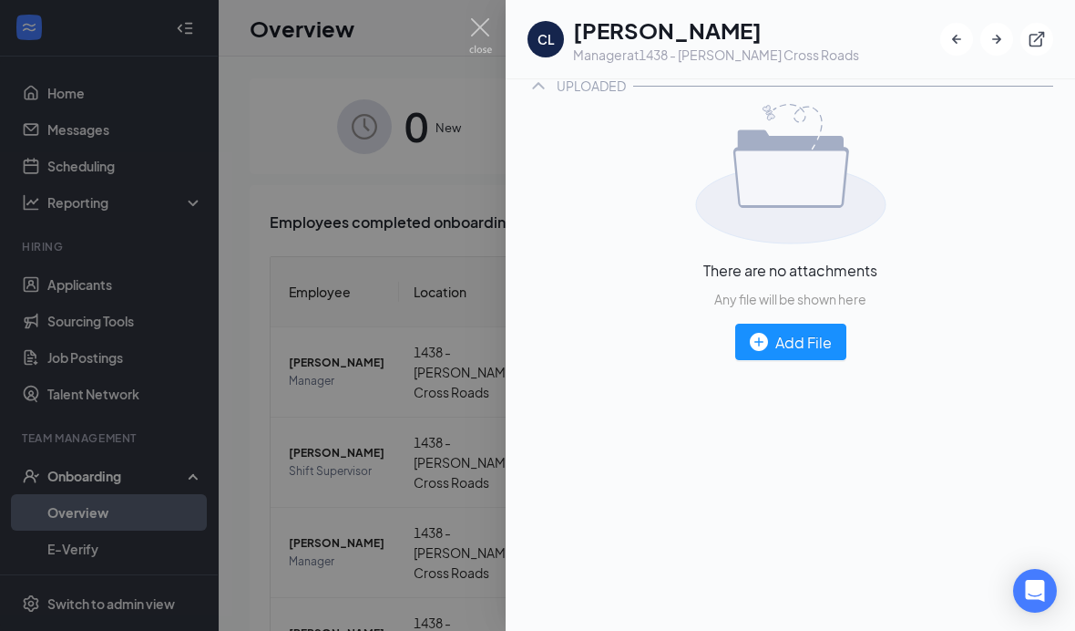
scroll to position [1145, 0]
click at [365, 286] on div at bounding box center [537, 315] width 1075 height 631
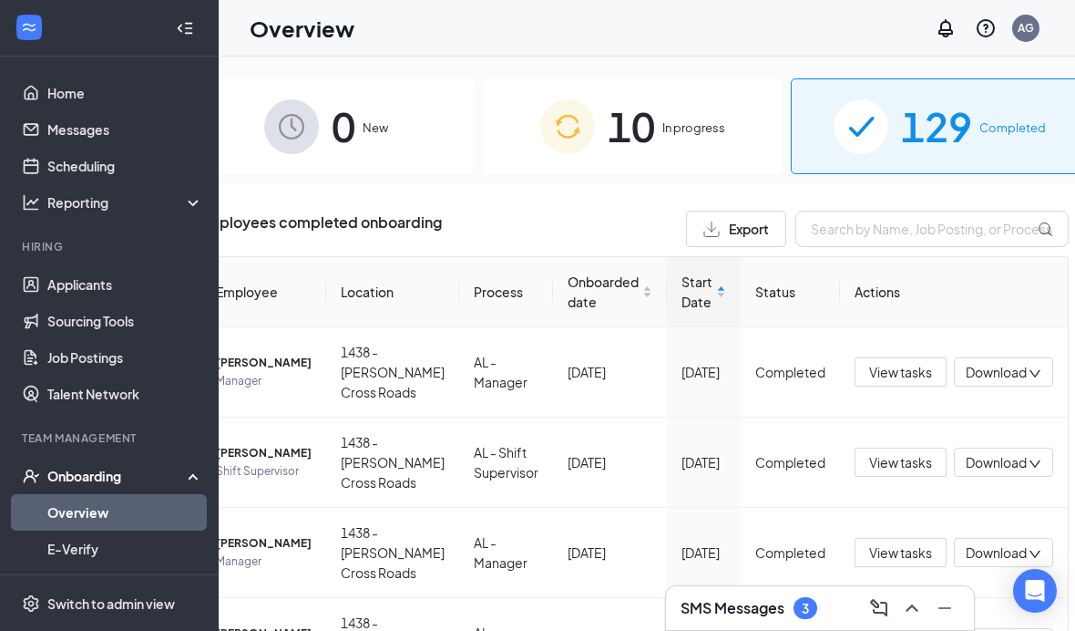
scroll to position [0, 72]
click at [5, 134] on ul "Home Messages Scheduling Reporting Hiring Applicants Sourcing Tools Job Posting…" at bounding box center [109, 447] width 218 height 782
click at [870, 382] on span "View tasks" at bounding box center [901, 372] width 63 height 20
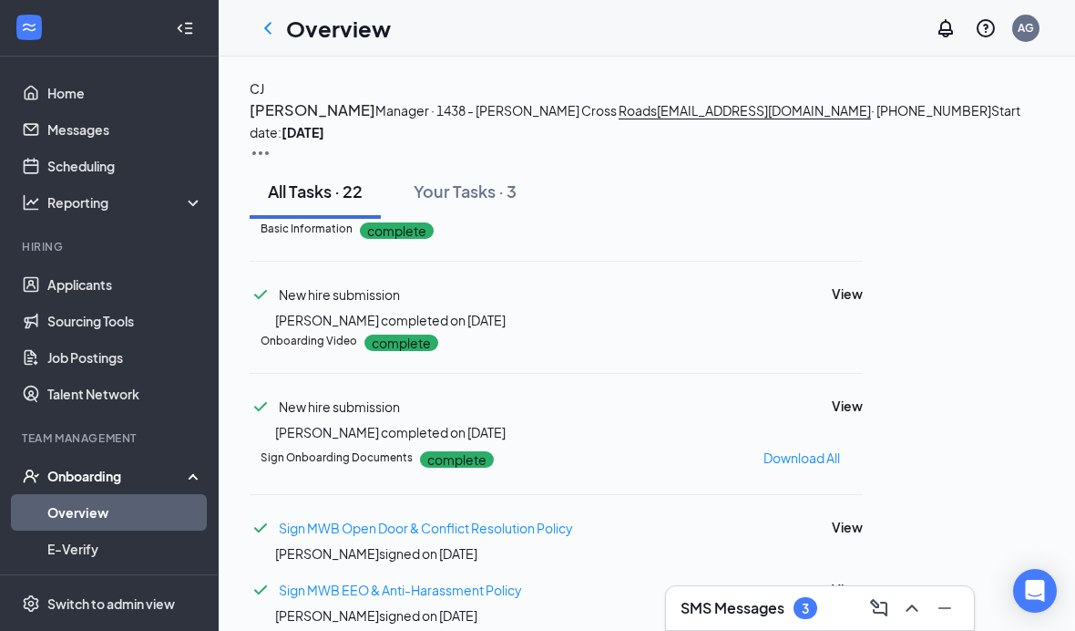
click at [68, 83] on link "Home" at bounding box center [125, 93] width 156 height 36
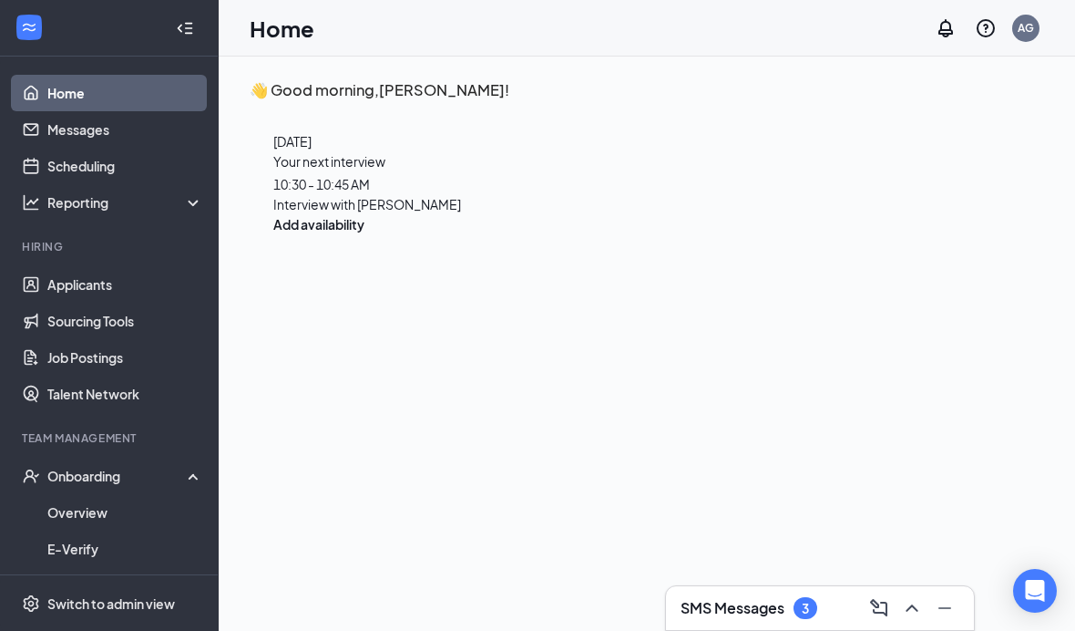
click at [94, 290] on link "Applicants" at bounding box center [125, 284] width 156 height 36
